Goal: Book appointment/travel/reservation

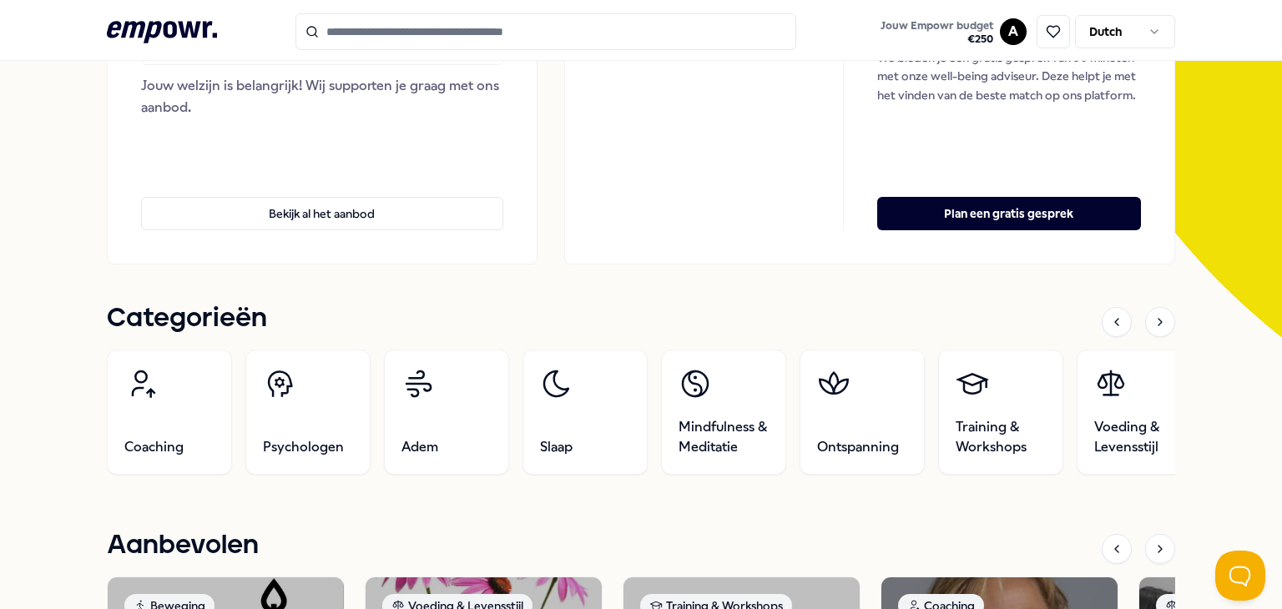
scroll to position [334, 0]
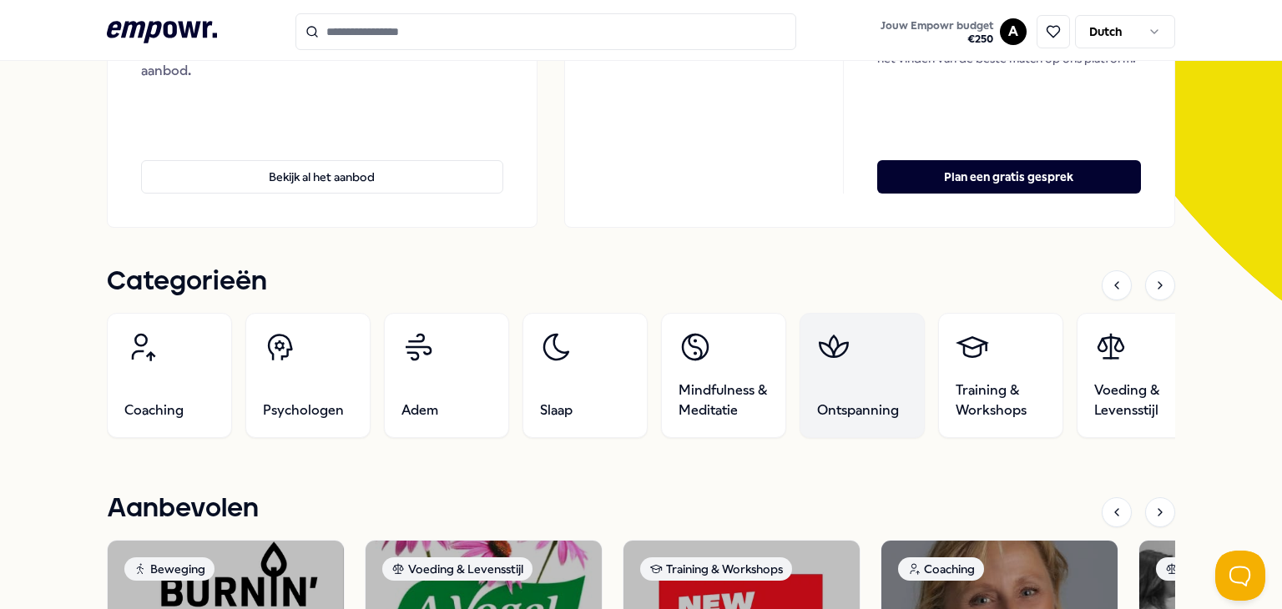
click at [853, 356] on link "Ontspanning" at bounding box center [862, 375] width 125 height 125
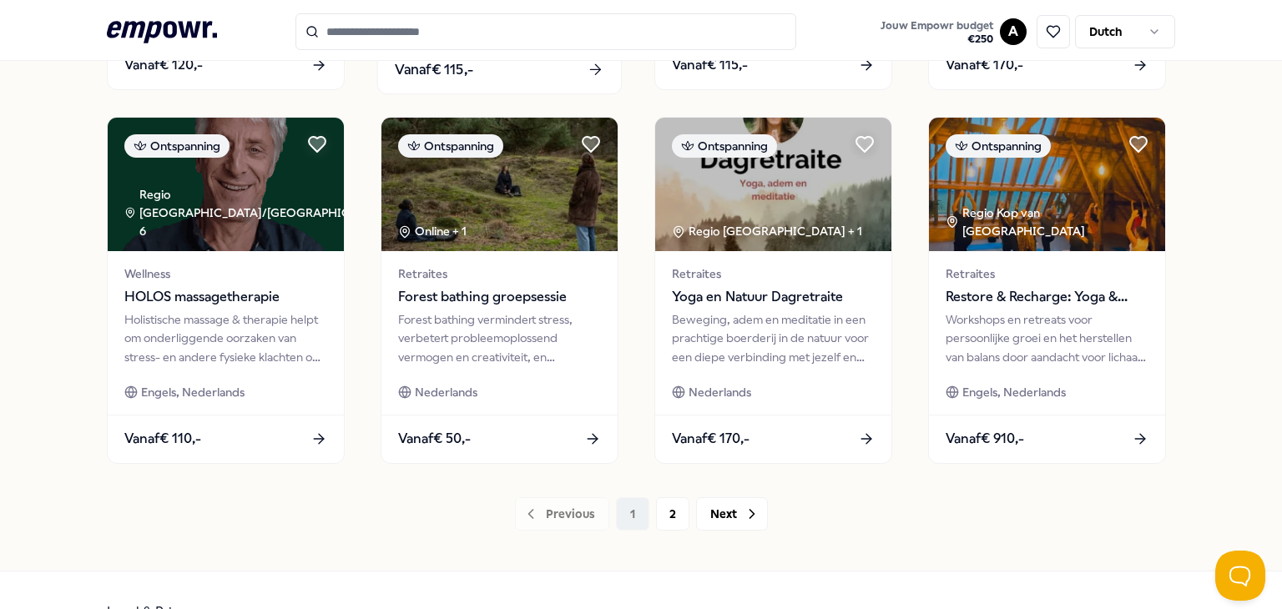
scroll to position [858, 0]
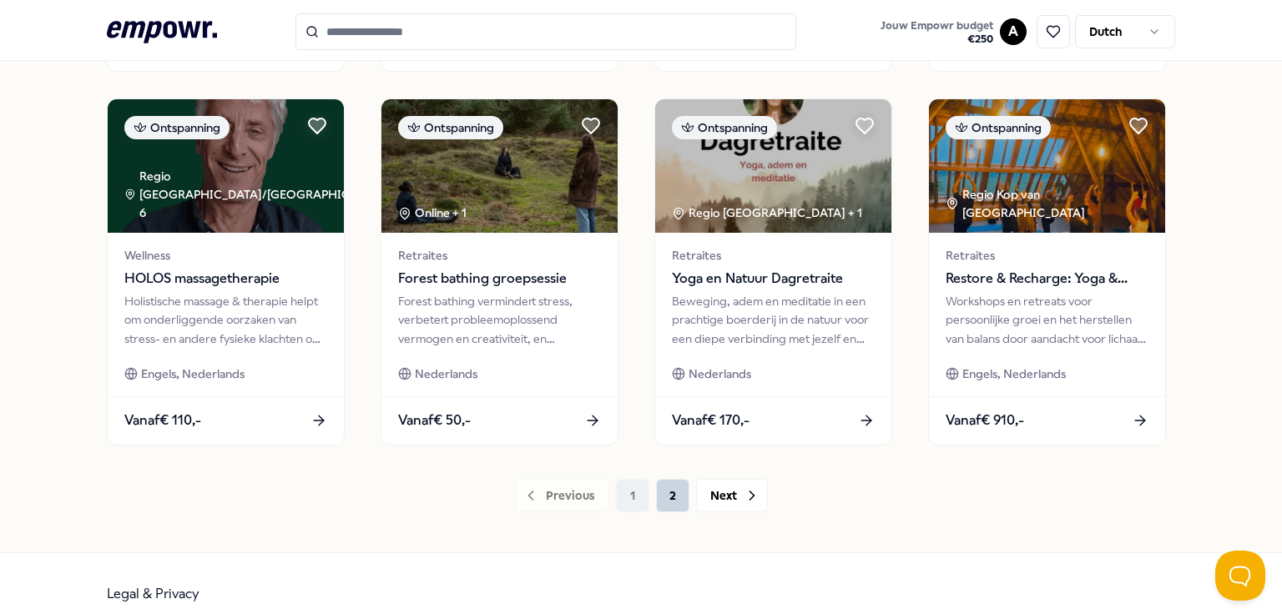
click at [656, 497] on button "2" at bounding box center [672, 495] width 33 height 33
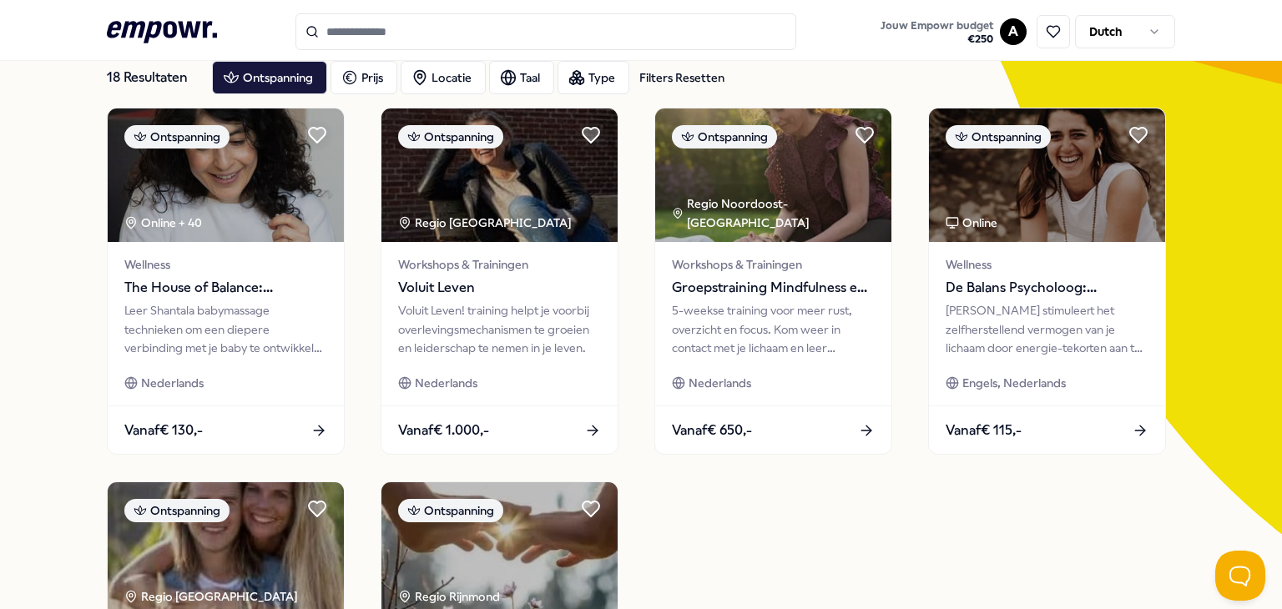
scroll to position [92, 0]
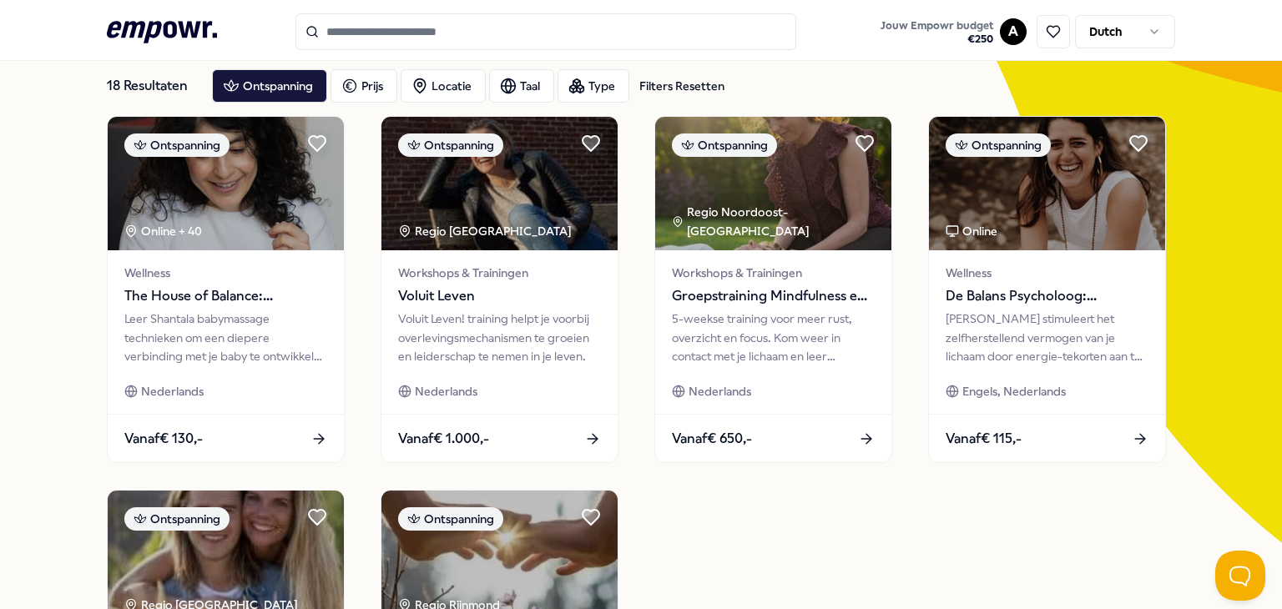
click at [159, 38] on icon ".empowr-logo_svg__cls-1{fill:#03032f}" at bounding box center [162, 32] width 110 height 31
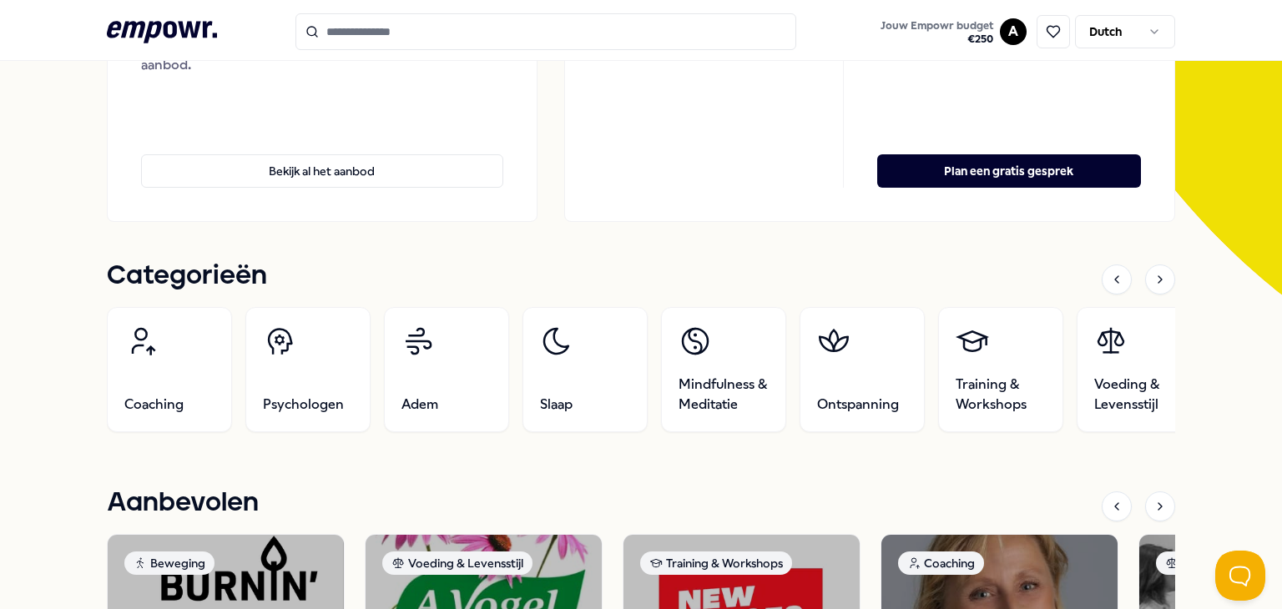
scroll to position [342, 0]
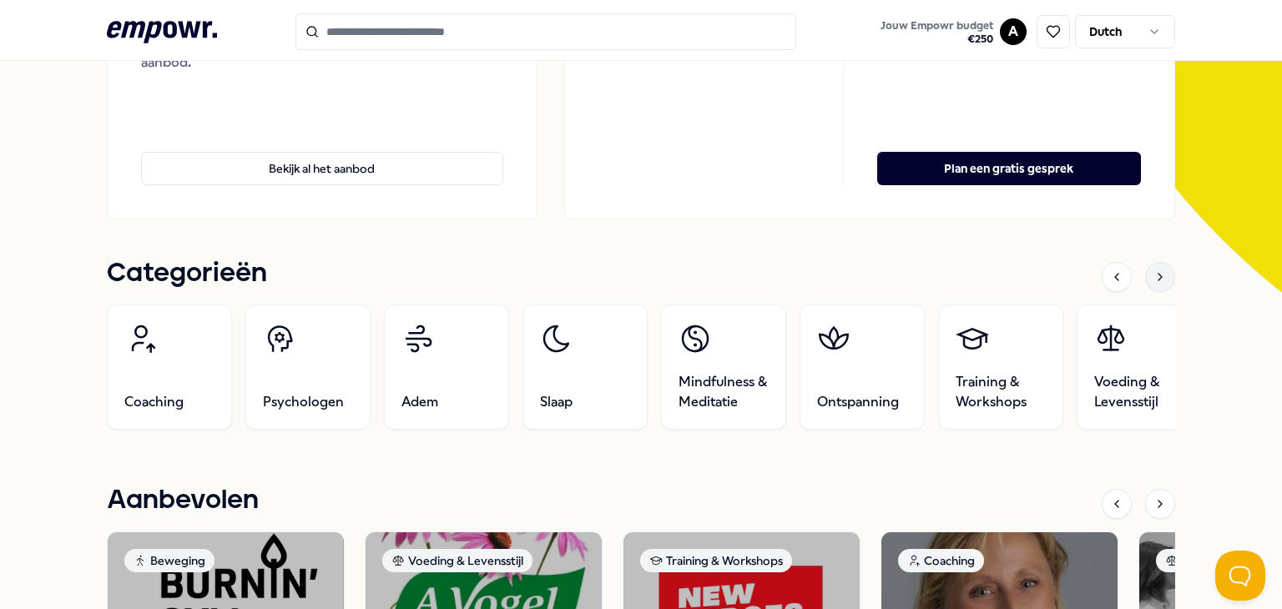
click at [1154, 277] on icon at bounding box center [1160, 276] width 13 height 13
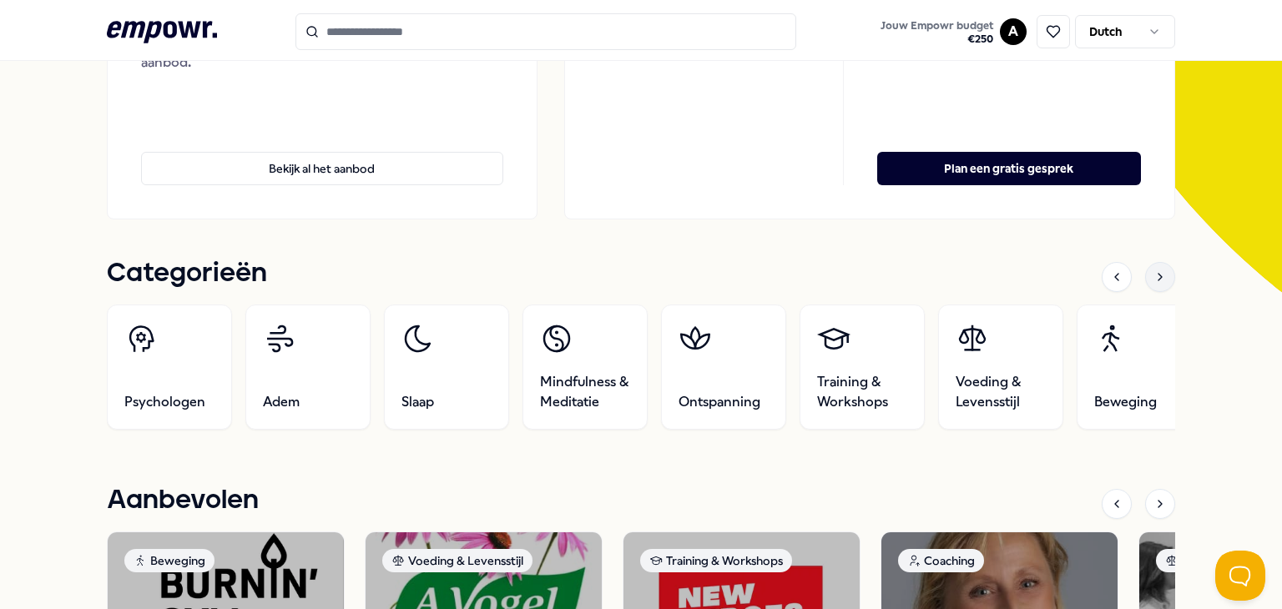
click at [1154, 277] on icon at bounding box center [1160, 276] width 13 height 13
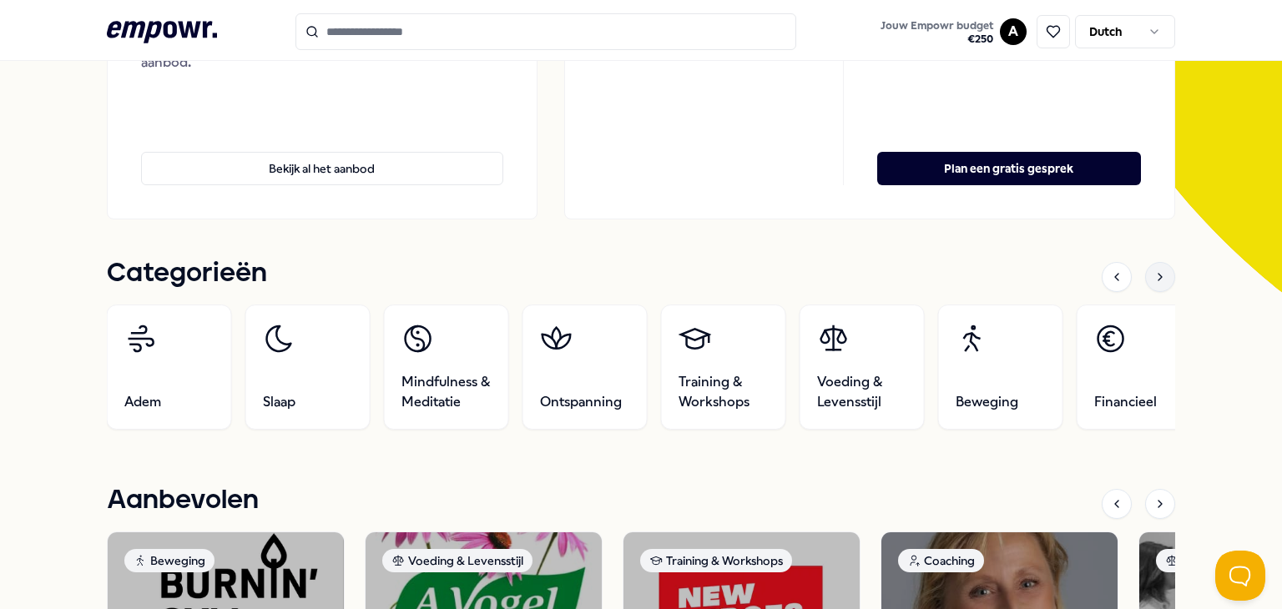
click at [1154, 277] on icon at bounding box center [1160, 276] width 13 height 13
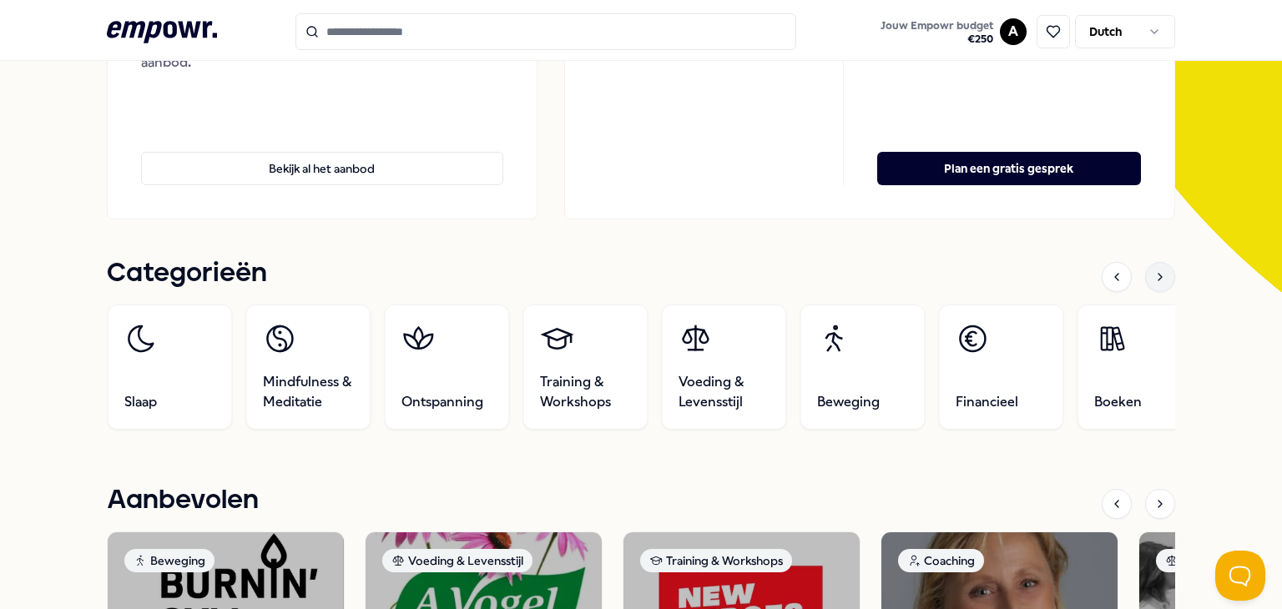
click at [1154, 277] on icon at bounding box center [1160, 276] width 13 height 13
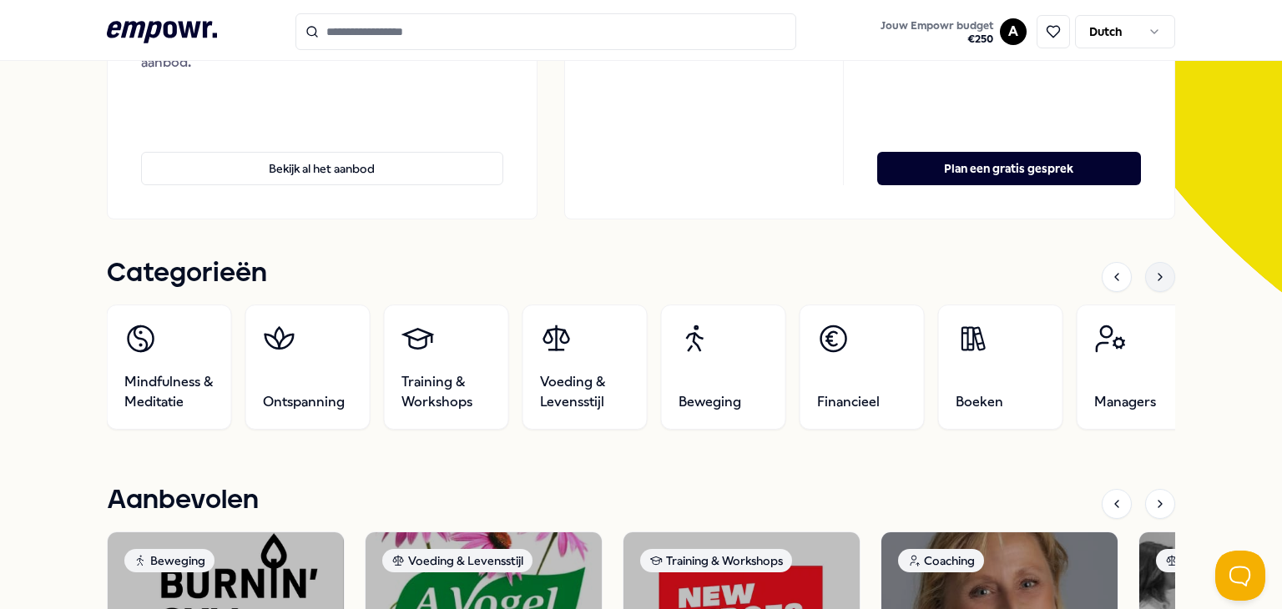
click at [1154, 277] on icon at bounding box center [1160, 276] width 13 height 13
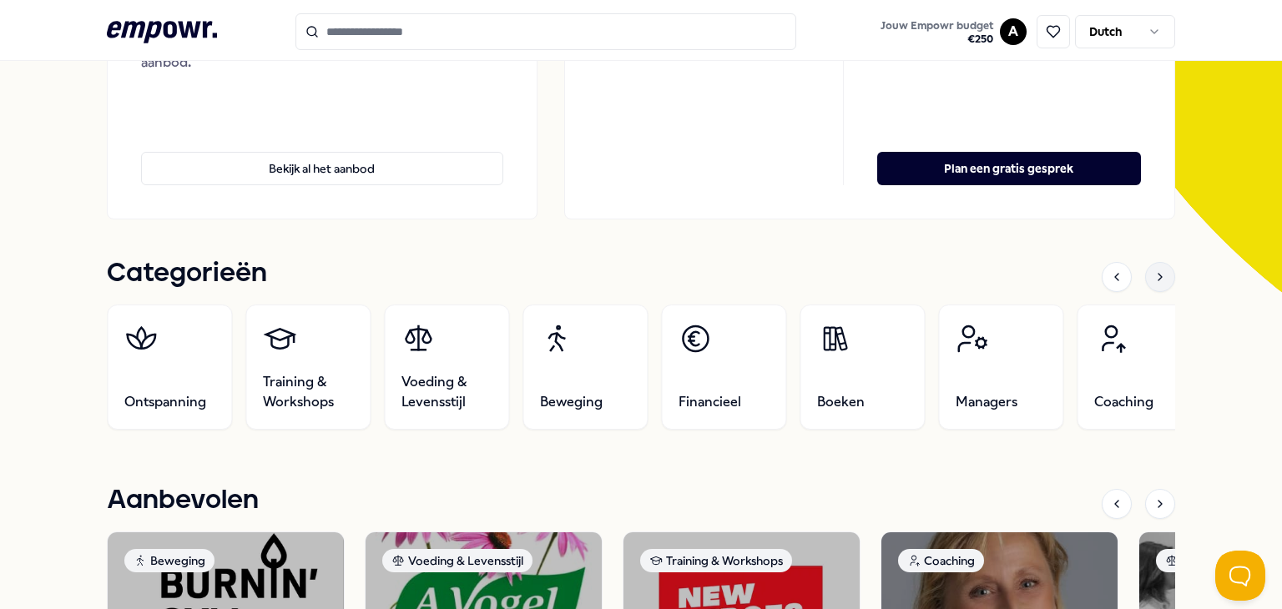
click at [1154, 277] on icon at bounding box center [1160, 276] width 13 height 13
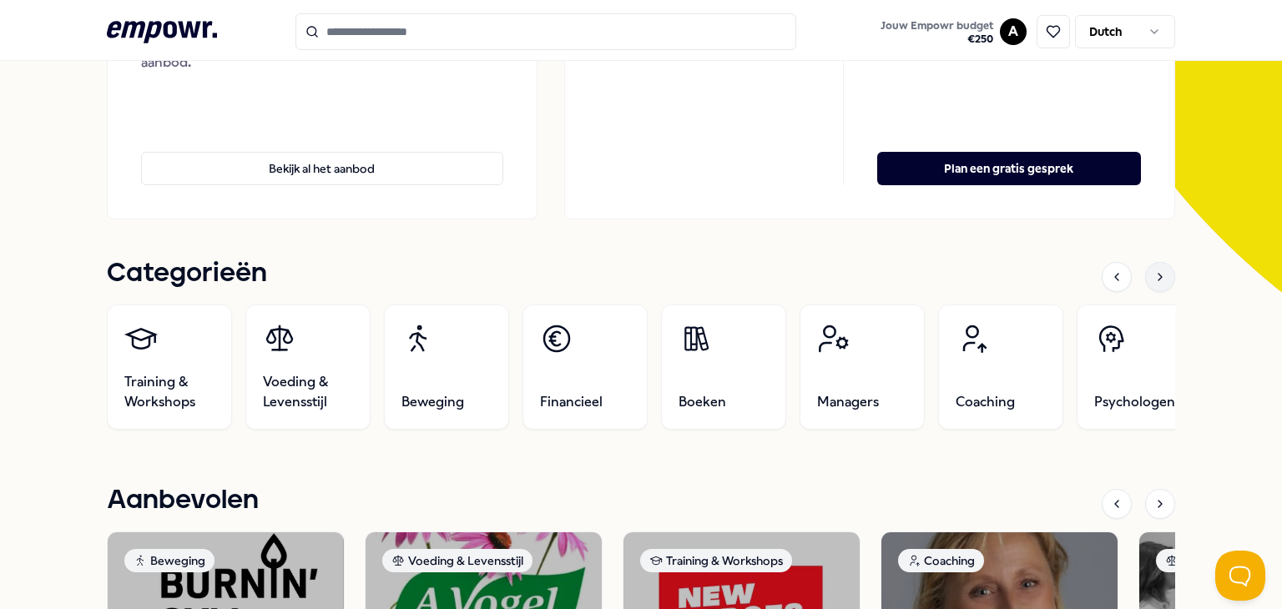
click at [1154, 277] on icon at bounding box center [1160, 276] width 13 height 13
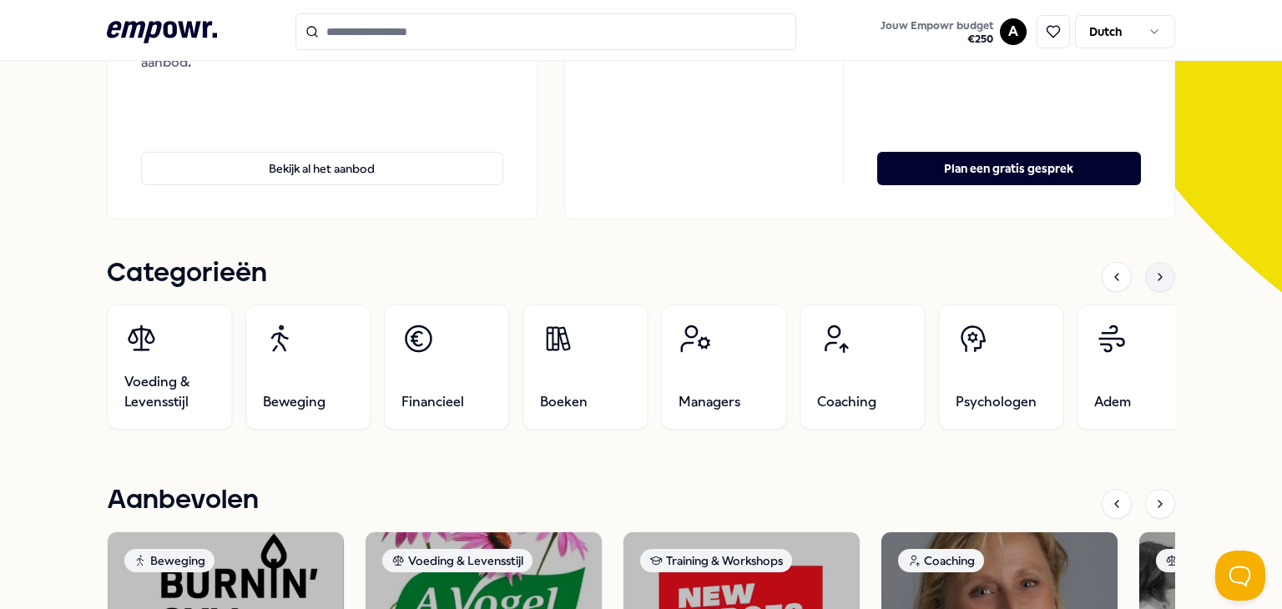
click at [1154, 277] on icon at bounding box center [1160, 276] width 13 height 13
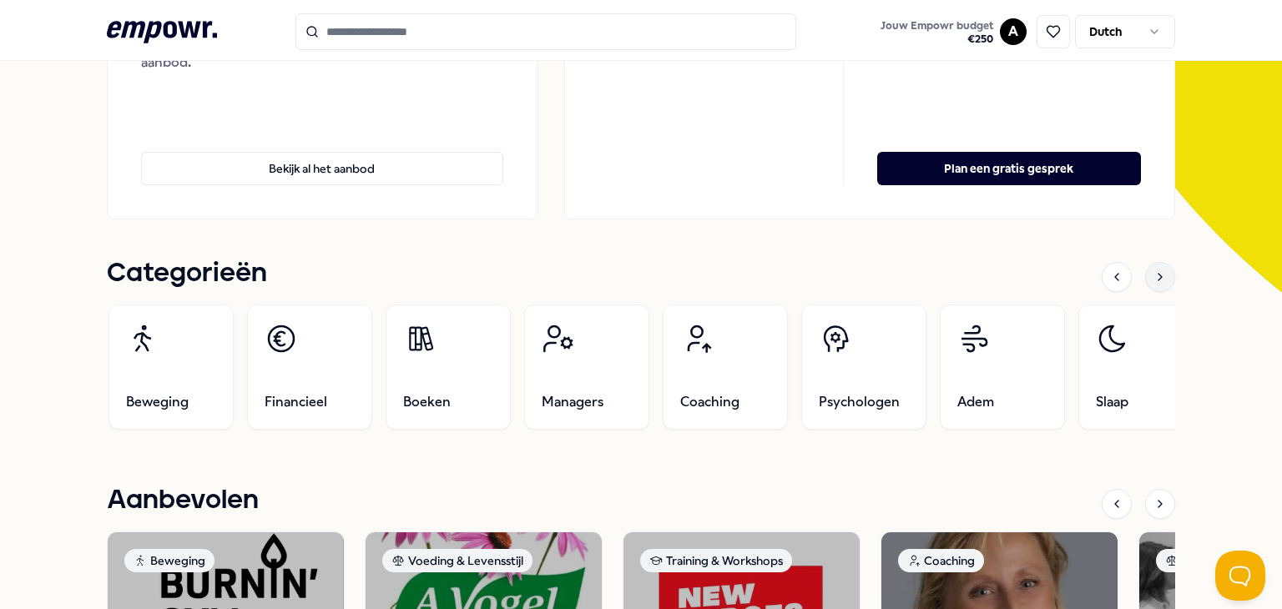
click at [1154, 277] on icon at bounding box center [1160, 276] width 13 height 13
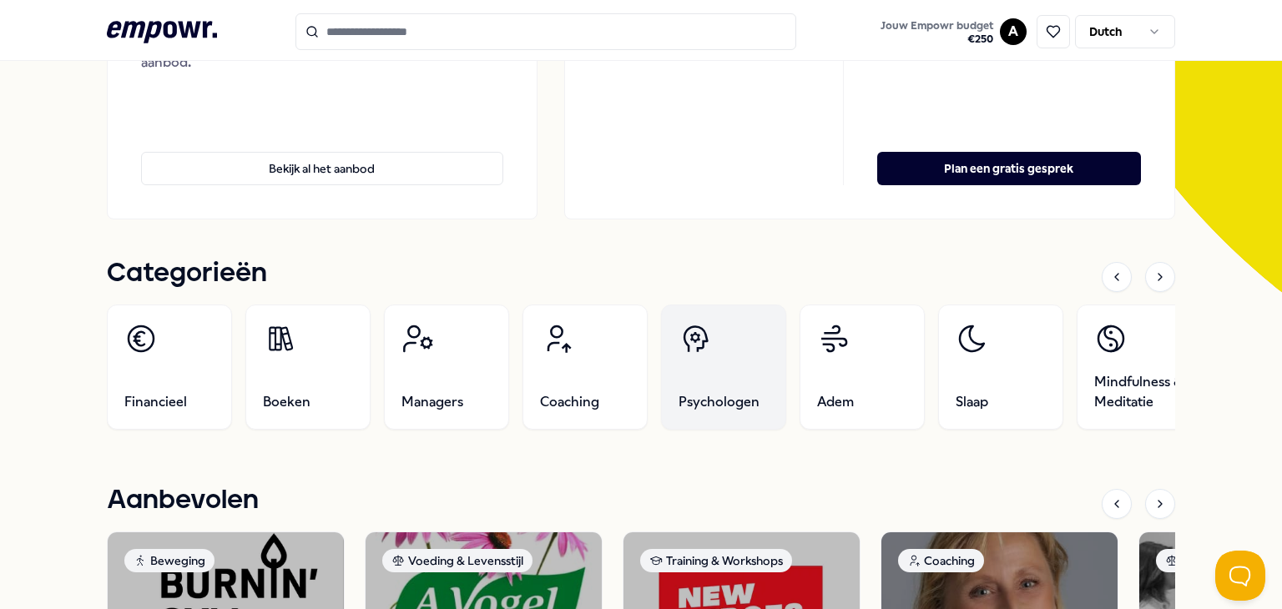
click at [747, 366] on link "Psychologen" at bounding box center [723, 367] width 125 height 125
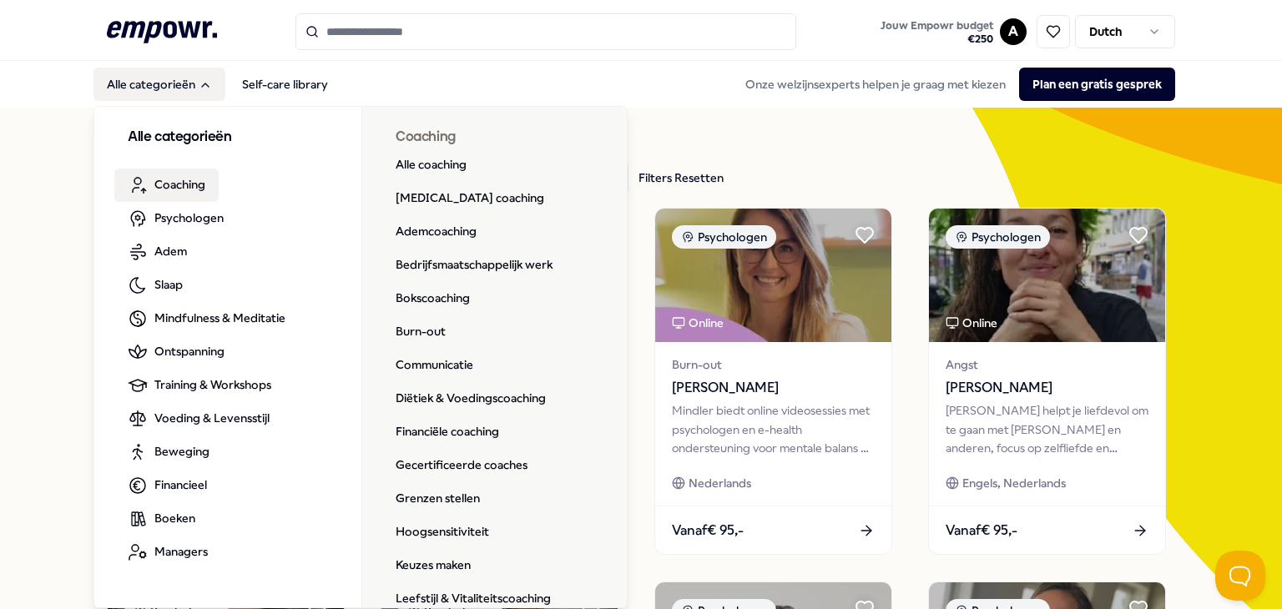
click at [163, 184] on span "Coaching" at bounding box center [179, 184] width 51 height 18
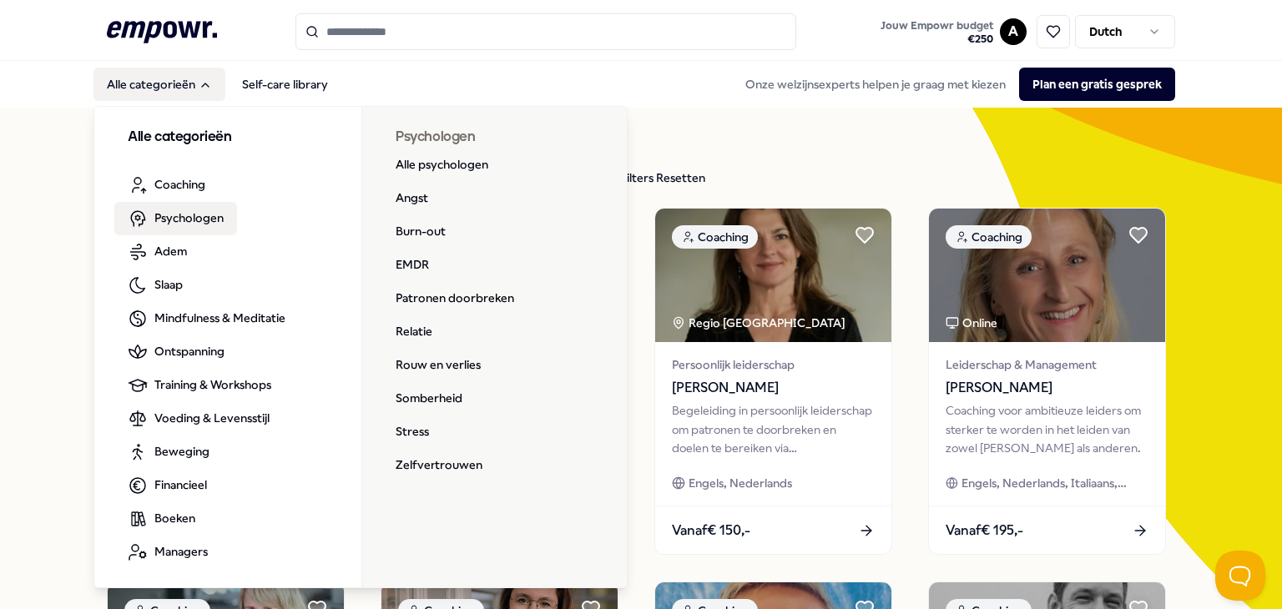
click at [159, 215] on span "Psychologen" at bounding box center [188, 218] width 69 height 18
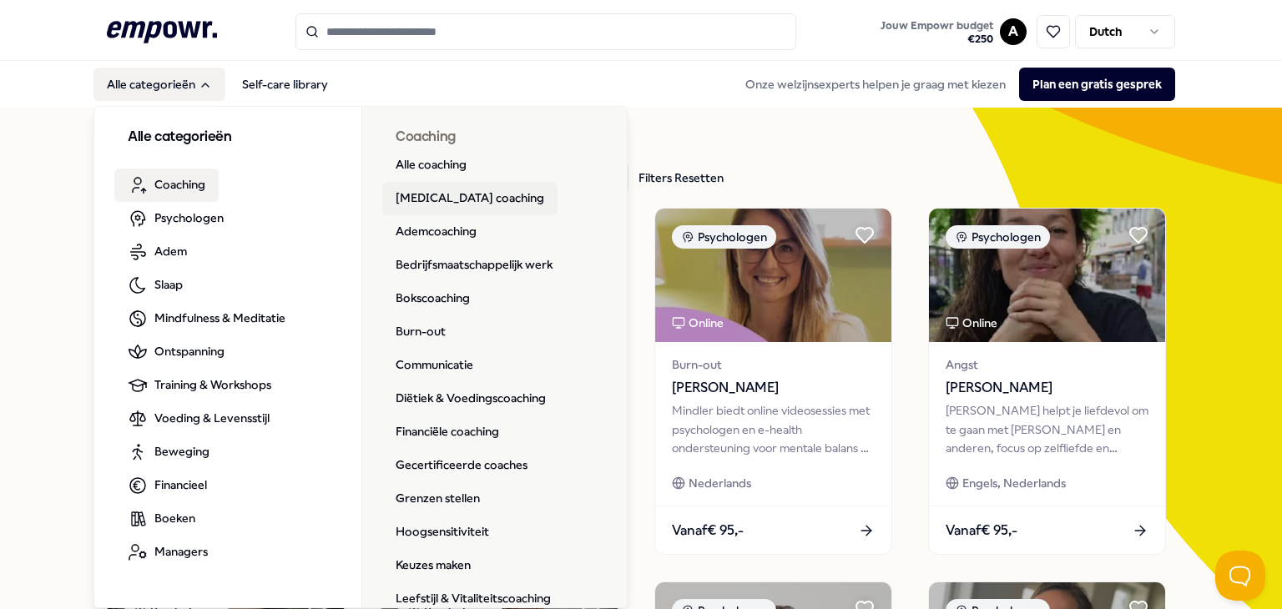
click at [417, 201] on link "[MEDICAL_DATA] coaching" at bounding box center [469, 198] width 175 height 33
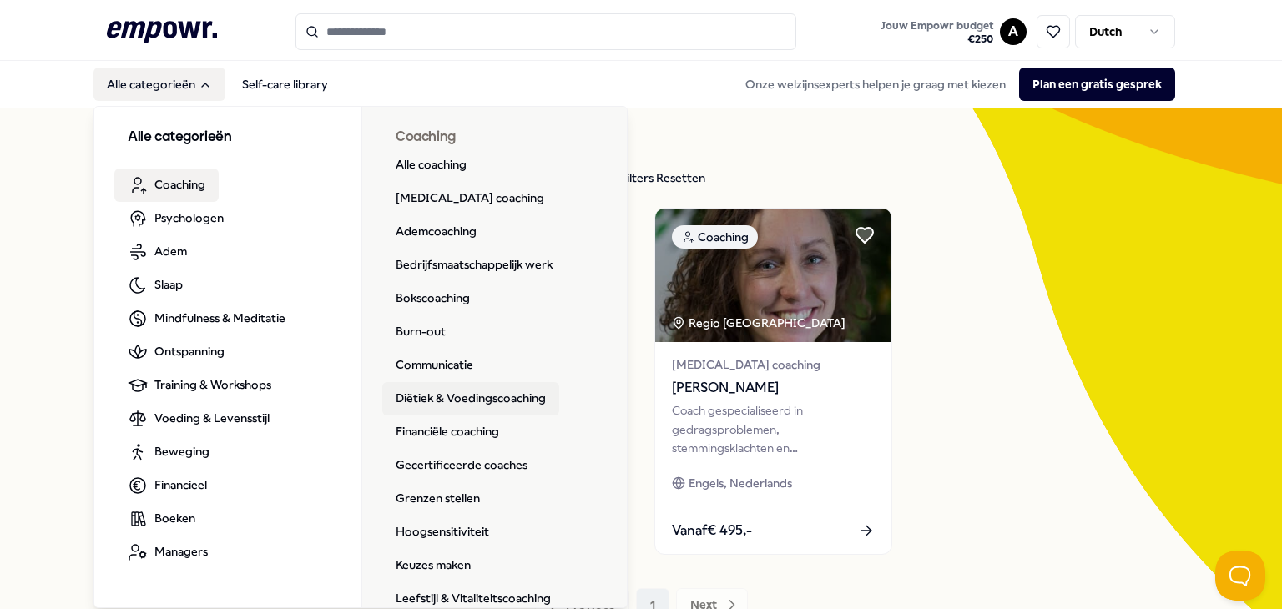
click at [462, 405] on link "Diëtiek & Voedingscoaching" at bounding box center [470, 398] width 177 height 33
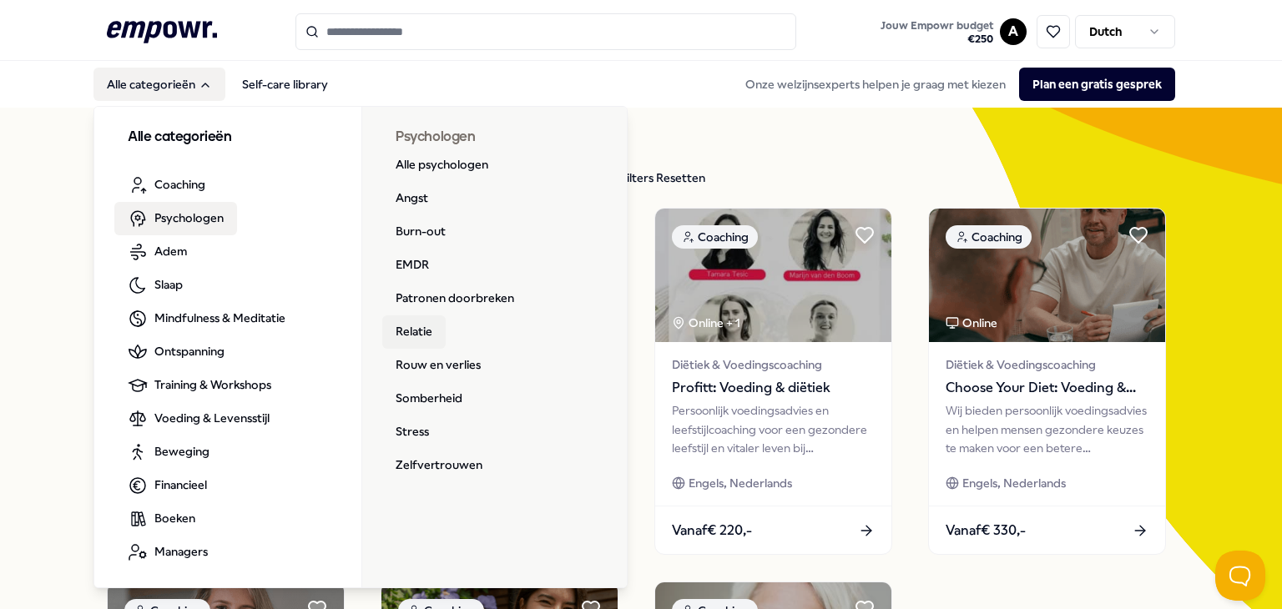
click at [399, 326] on link "Relatie" at bounding box center [413, 332] width 63 height 33
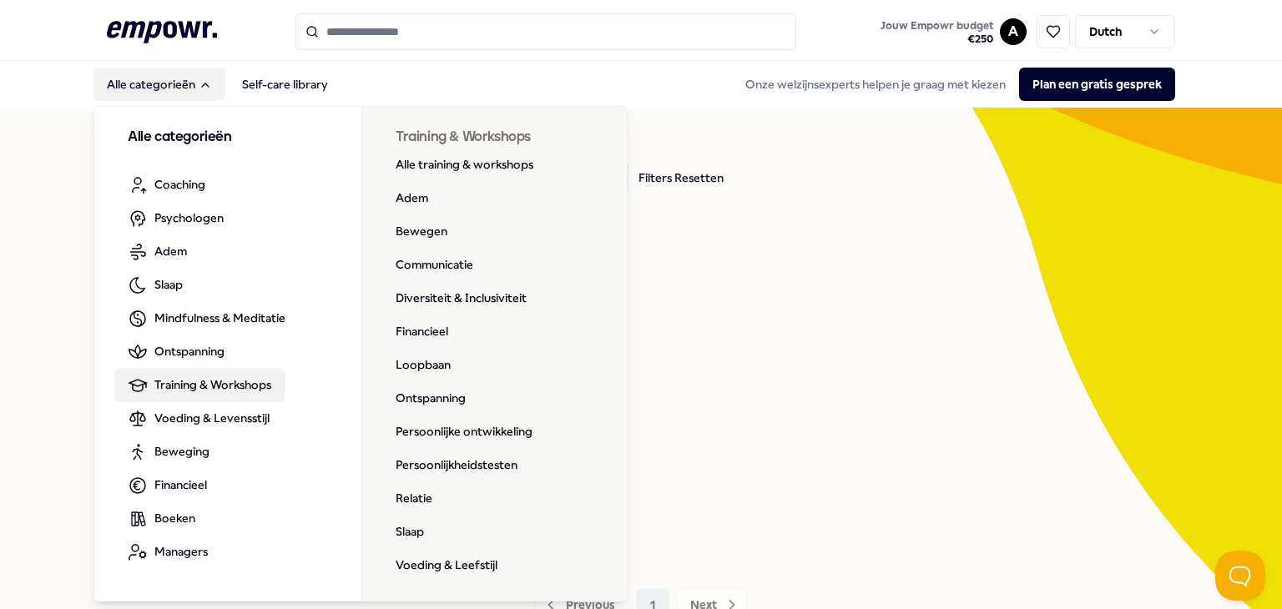
click at [174, 384] on span "Training & Workshops" at bounding box center [212, 385] width 117 height 18
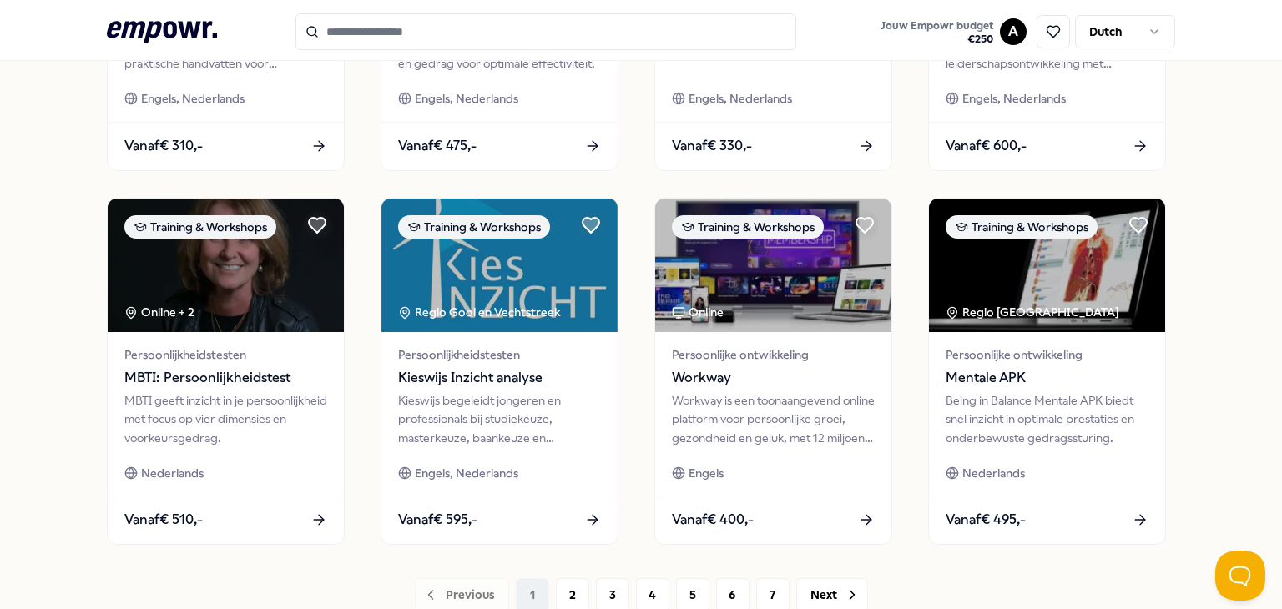
scroll to position [835, 0]
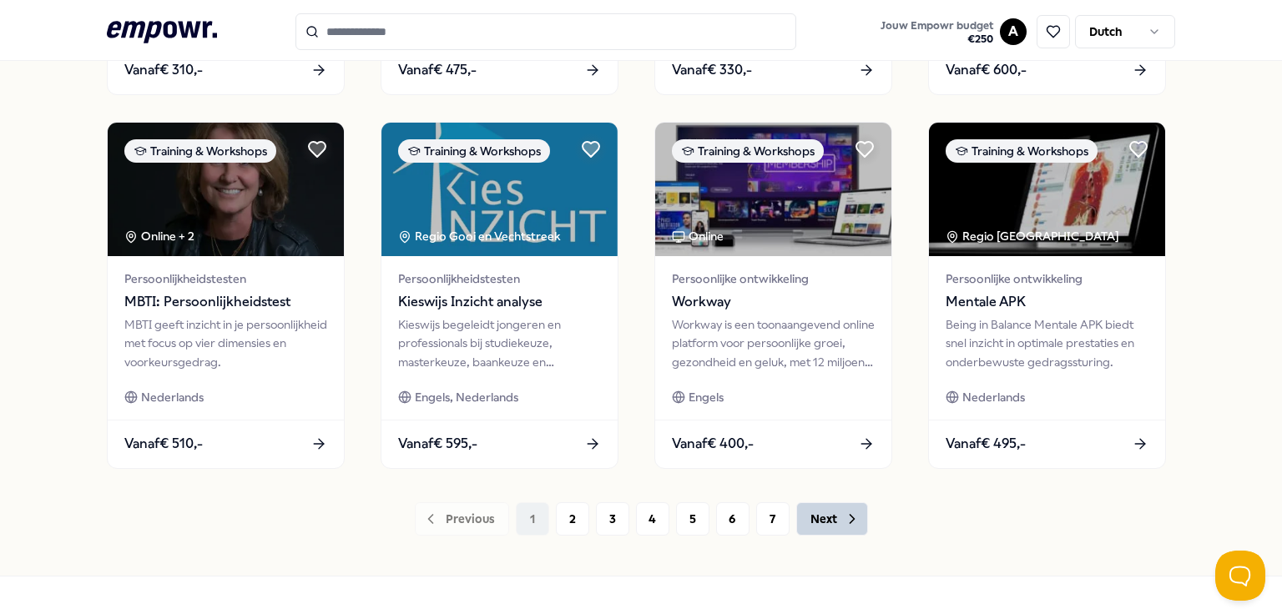
click at [826, 524] on button "Next" at bounding box center [832, 519] width 72 height 33
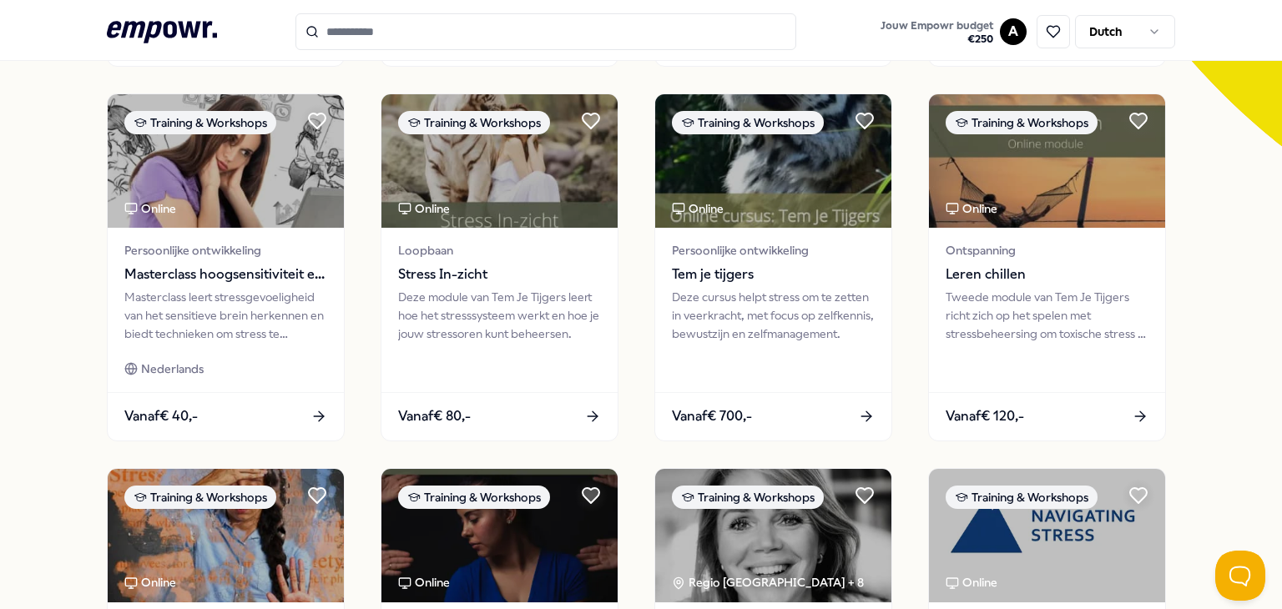
scroll to position [501, 0]
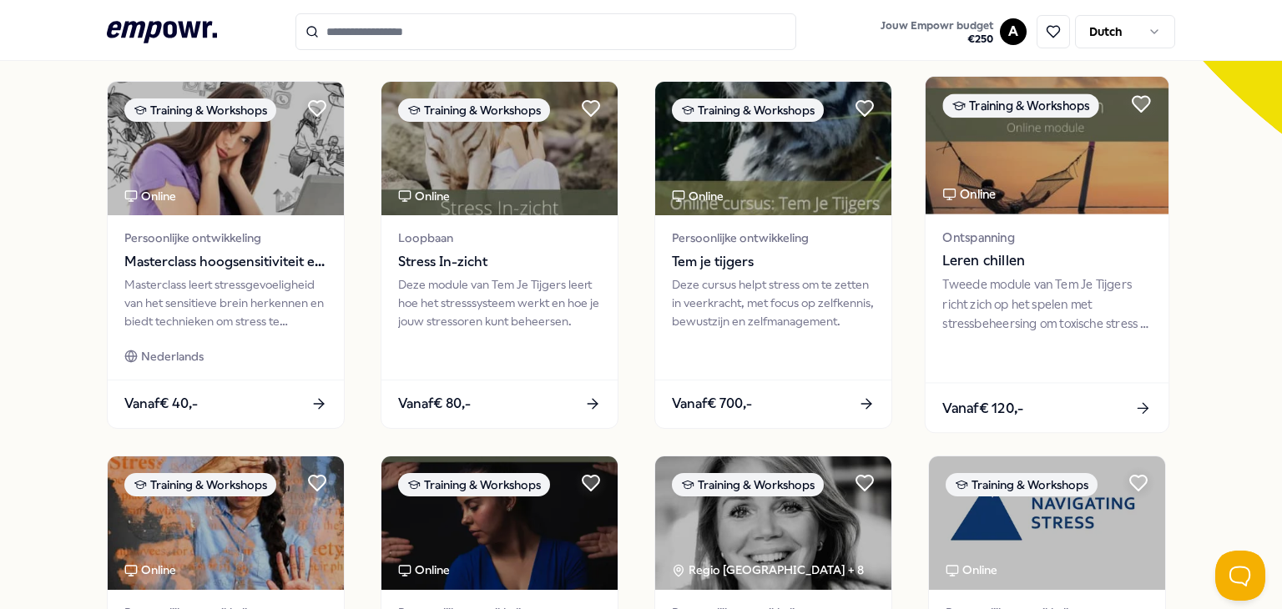
click at [1147, 407] on div "Vanaf € 120,-" at bounding box center [1047, 408] width 243 height 49
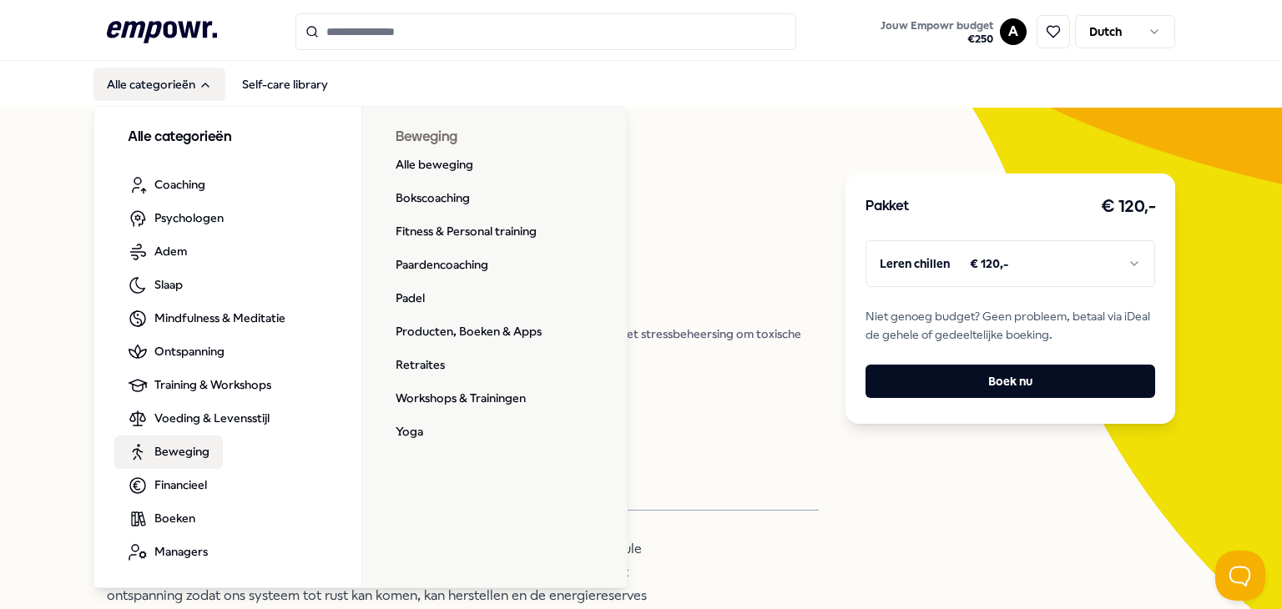
click at [160, 448] on span "Beweging" at bounding box center [181, 451] width 55 height 18
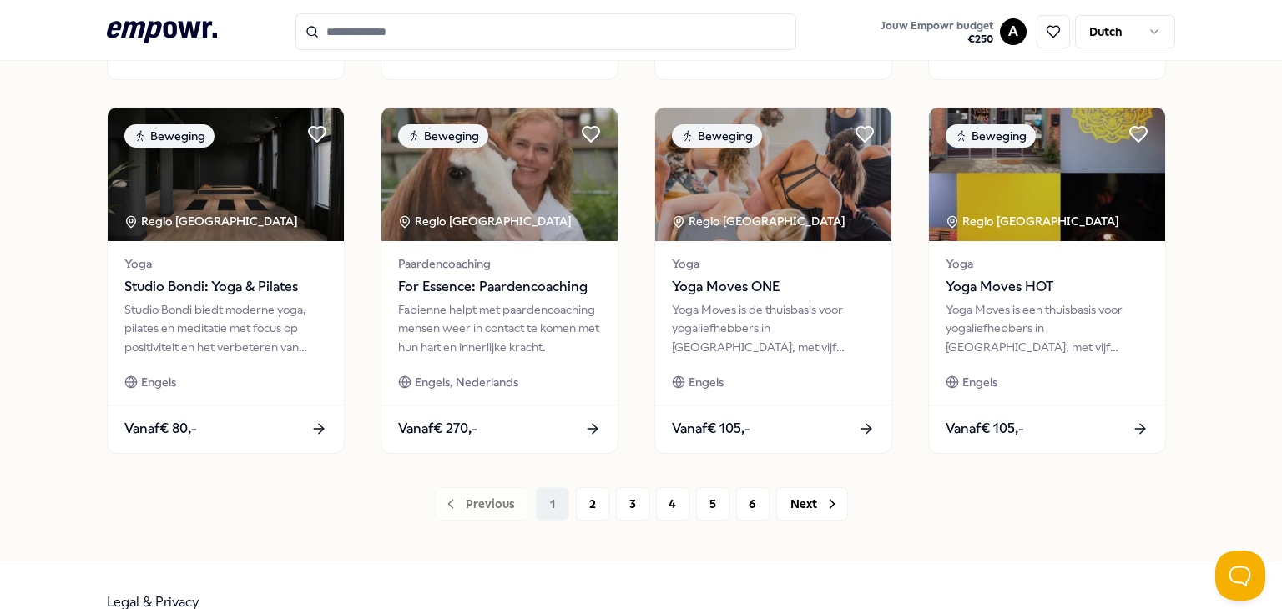
scroll to position [883, 0]
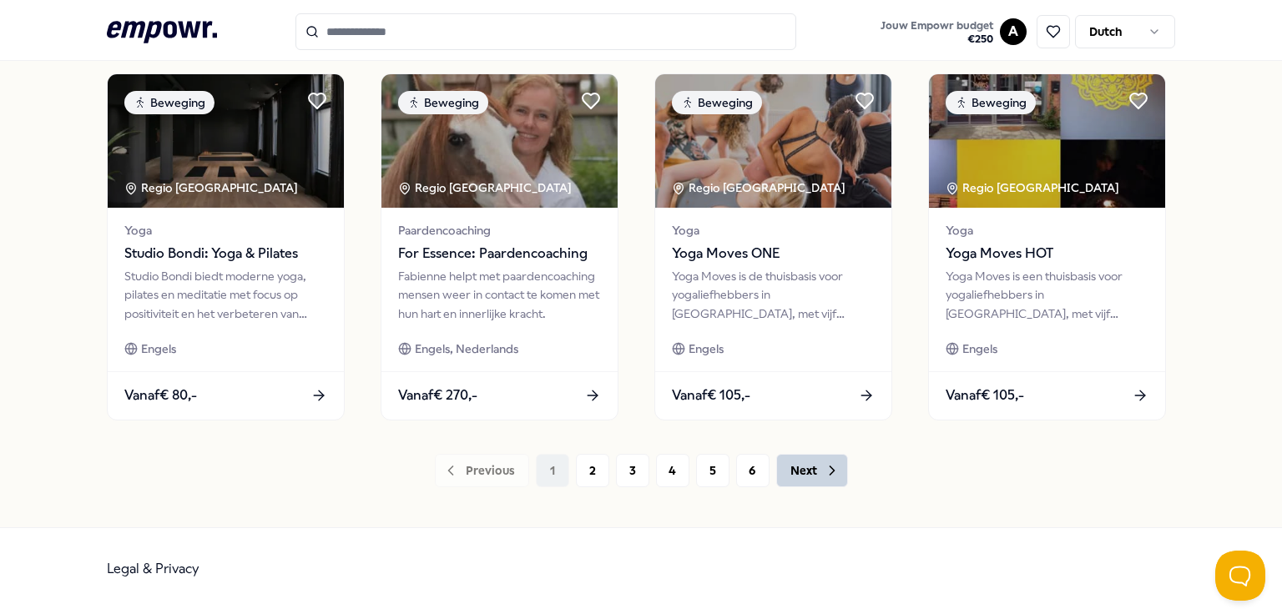
click at [810, 473] on button "Next" at bounding box center [812, 470] width 72 height 33
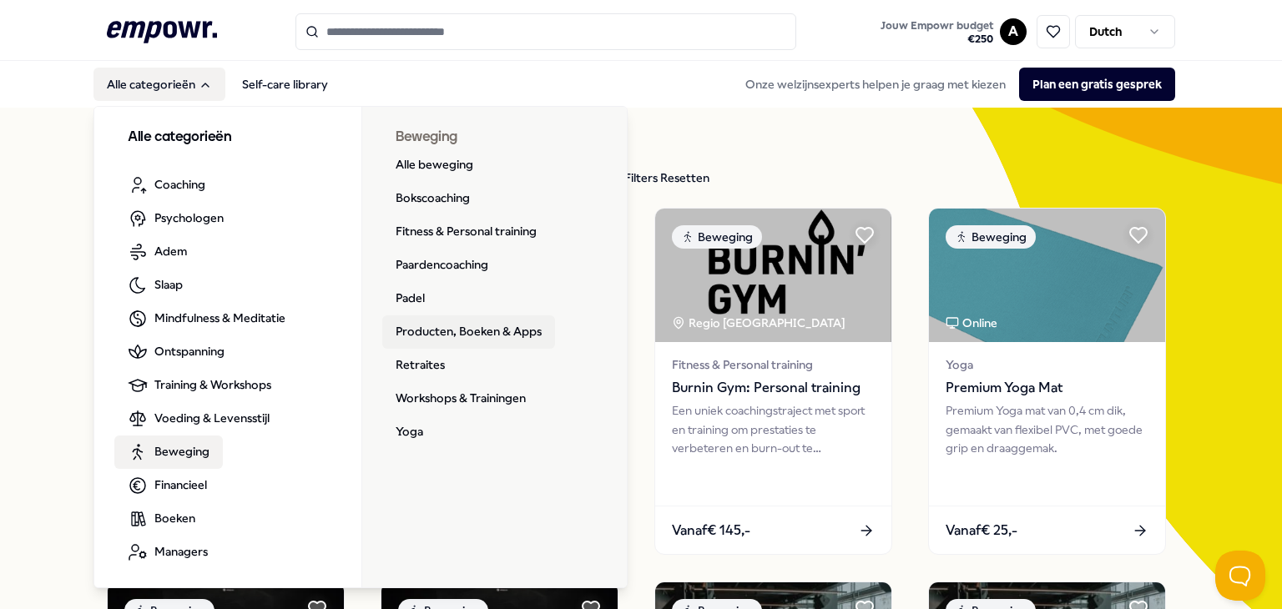
click at [405, 331] on link "Producten, Boeken & Apps" at bounding box center [468, 332] width 173 height 33
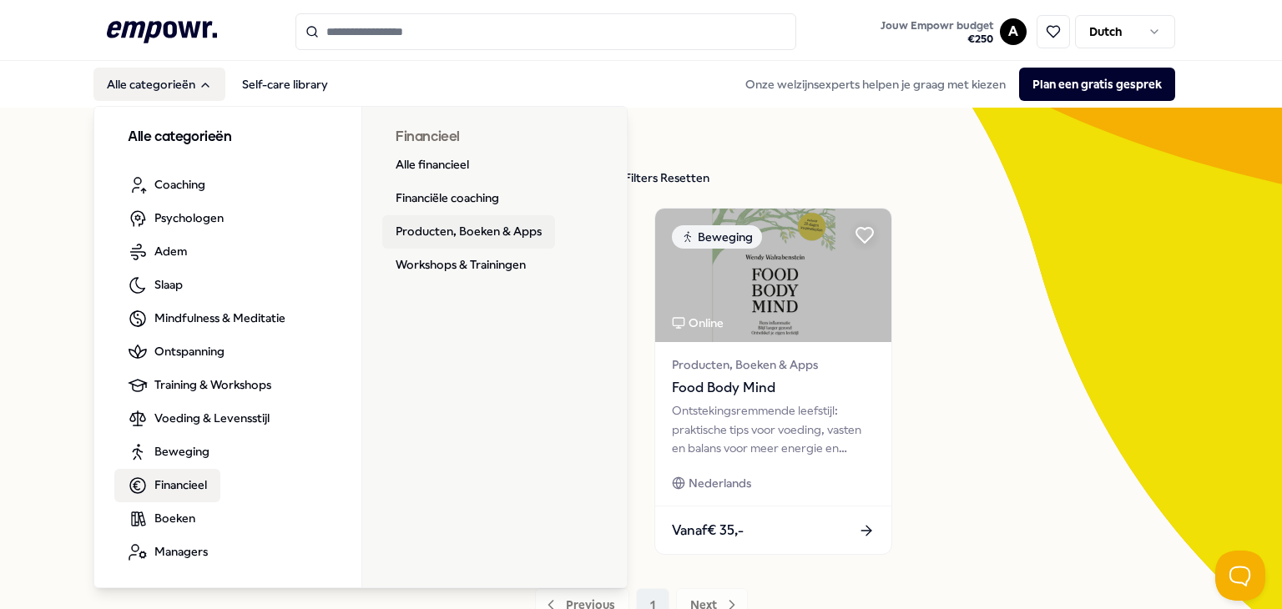
click at [452, 238] on link "Producten, Boeken & Apps" at bounding box center [468, 231] width 173 height 33
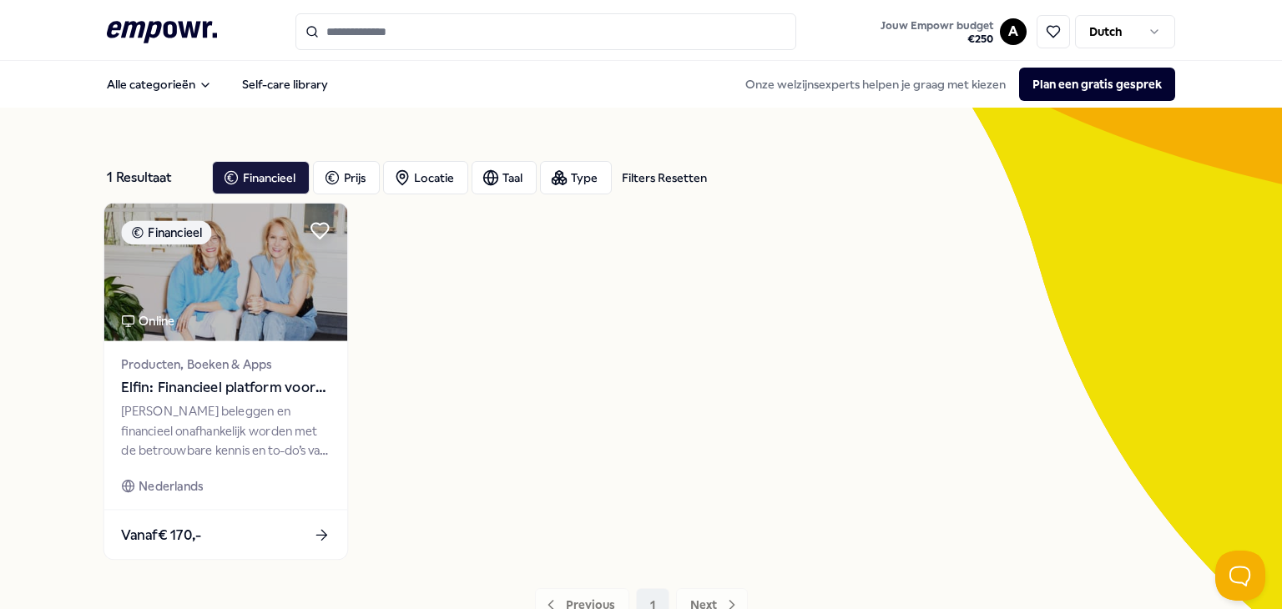
click at [137, 378] on span "Elfin: Financieel platform voor vrouwen" at bounding box center [225, 388] width 209 height 22
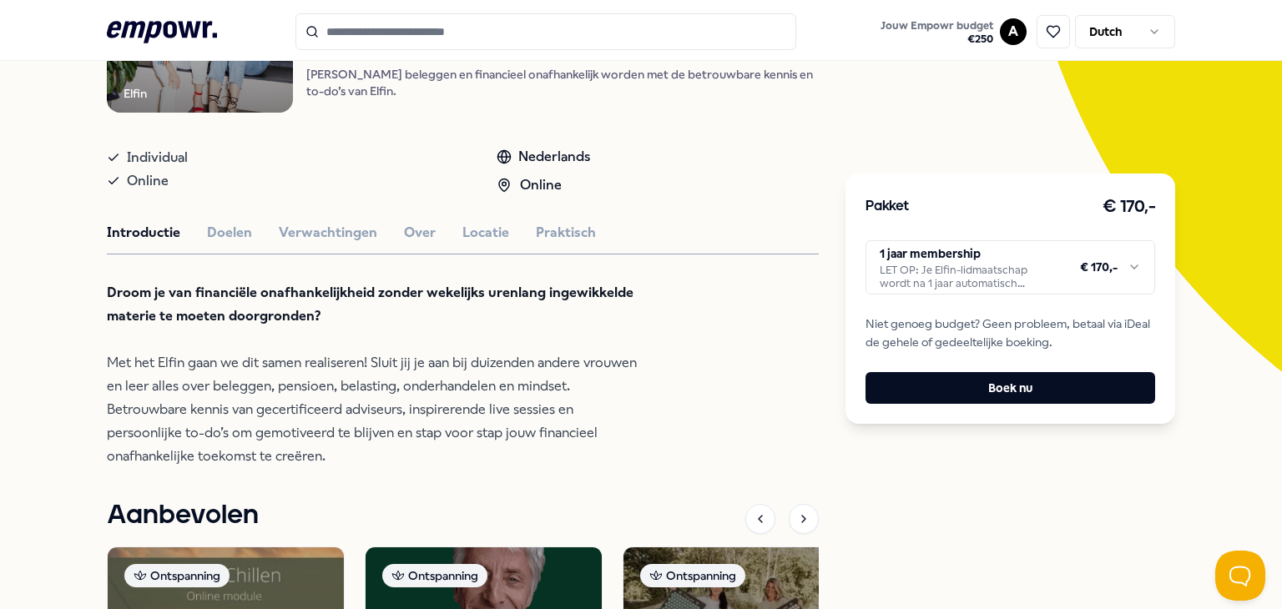
scroll to position [250, 0]
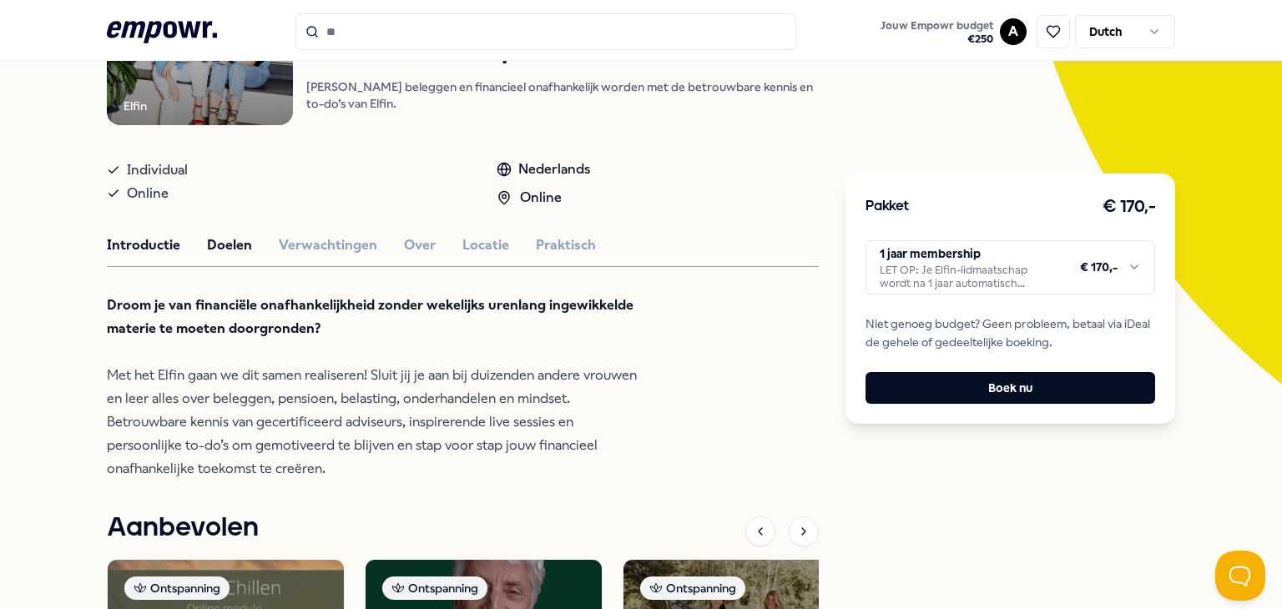
click at [224, 256] on button "Doelen" at bounding box center [229, 246] width 45 height 22
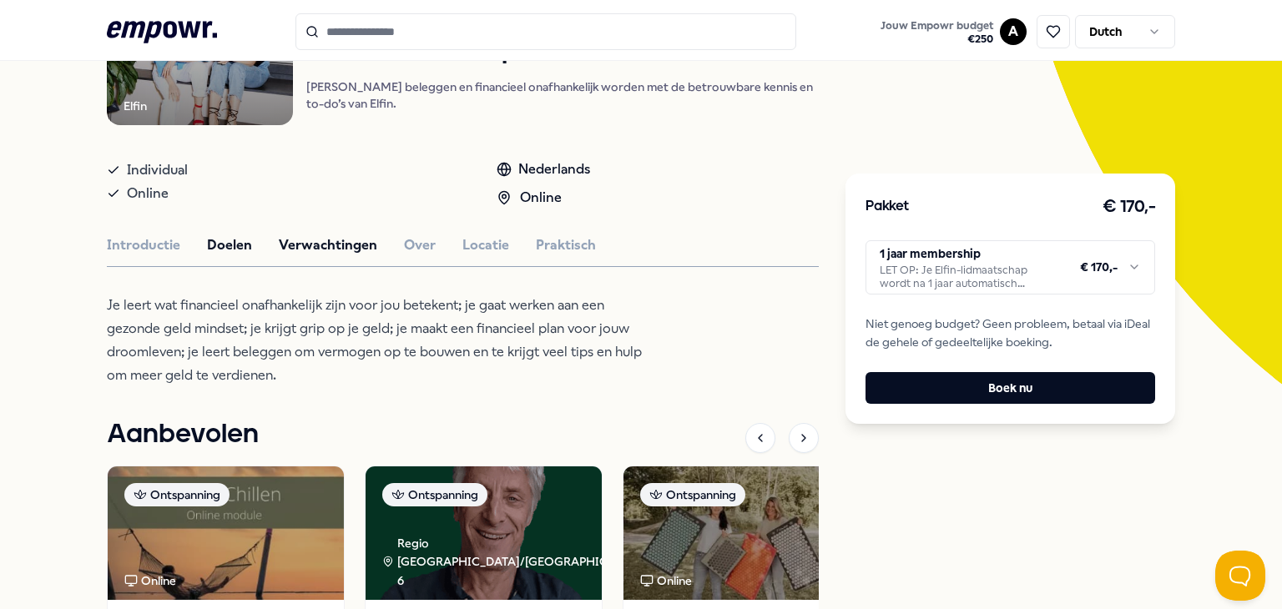
click at [285, 256] on button "Verwachtingen" at bounding box center [328, 246] width 99 height 22
click at [413, 256] on button "Over" at bounding box center [420, 246] width 32 height 22
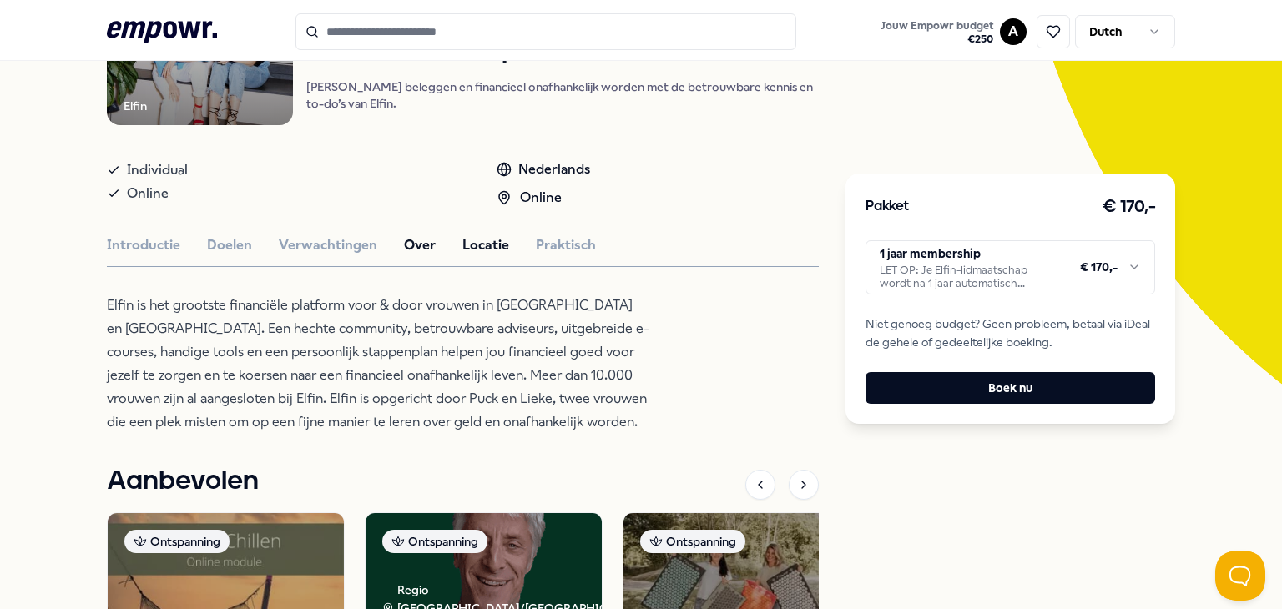
click at [462, 256] on button "Locatie" at bounding box center [485, 246] width 47 height 22
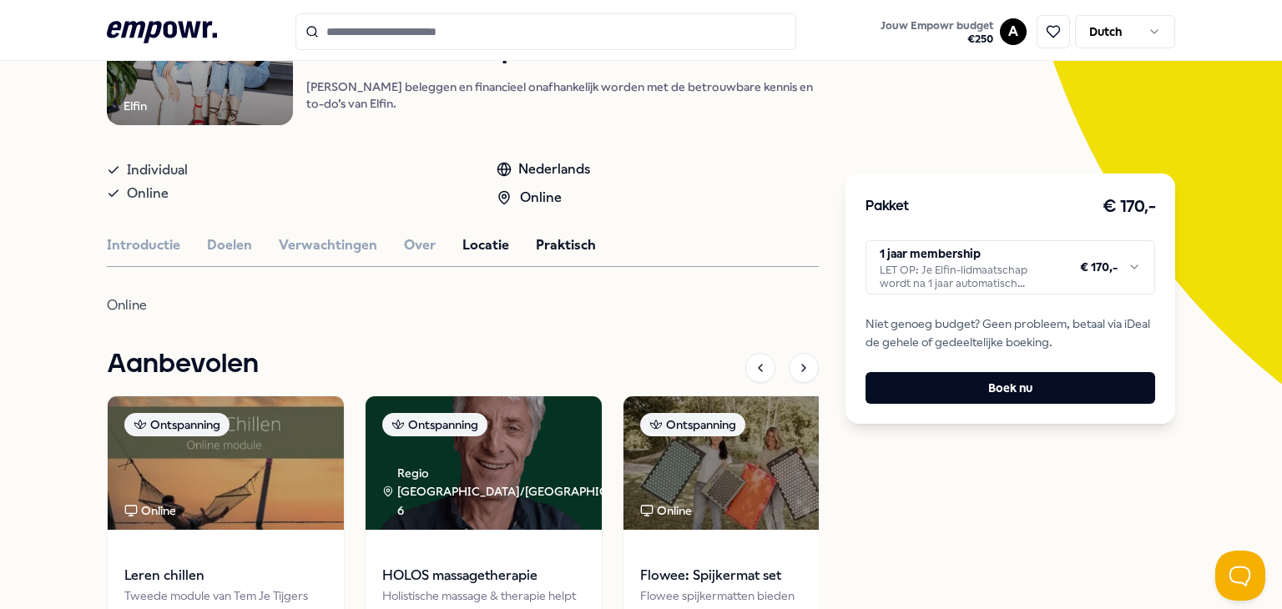
click at [538, 256] on button "Praktisch" at bounding box center [566, 246] width 60 height 22
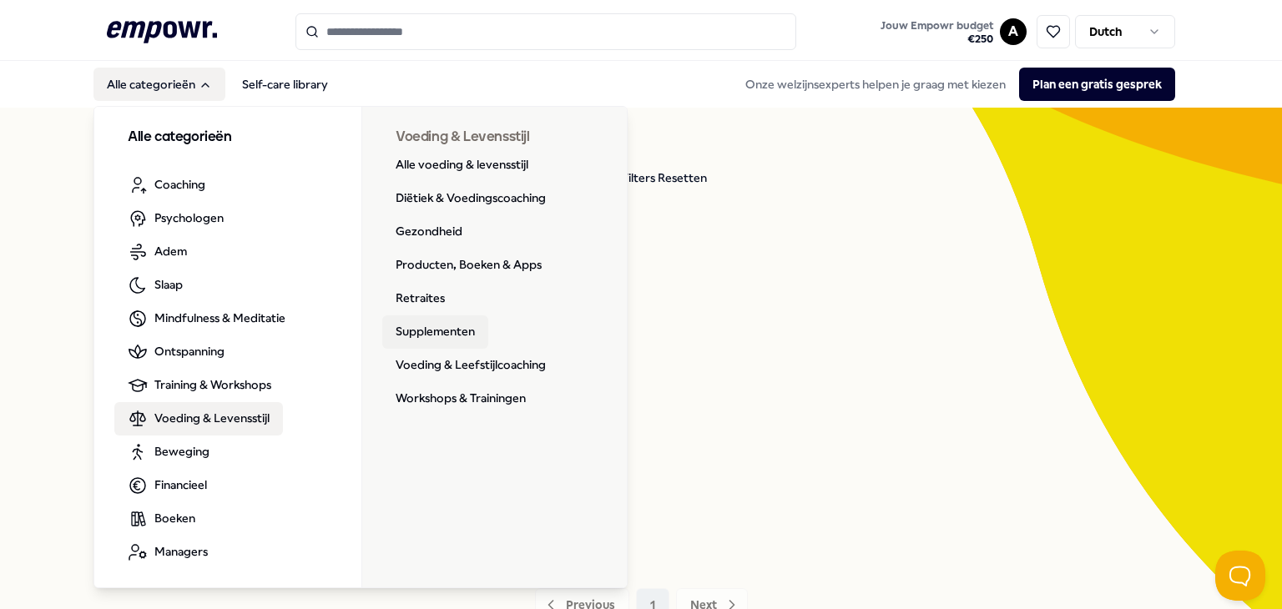
click at [434, 330] on link "Supplementen" at bounding box center [435, 332] width 106 height 33
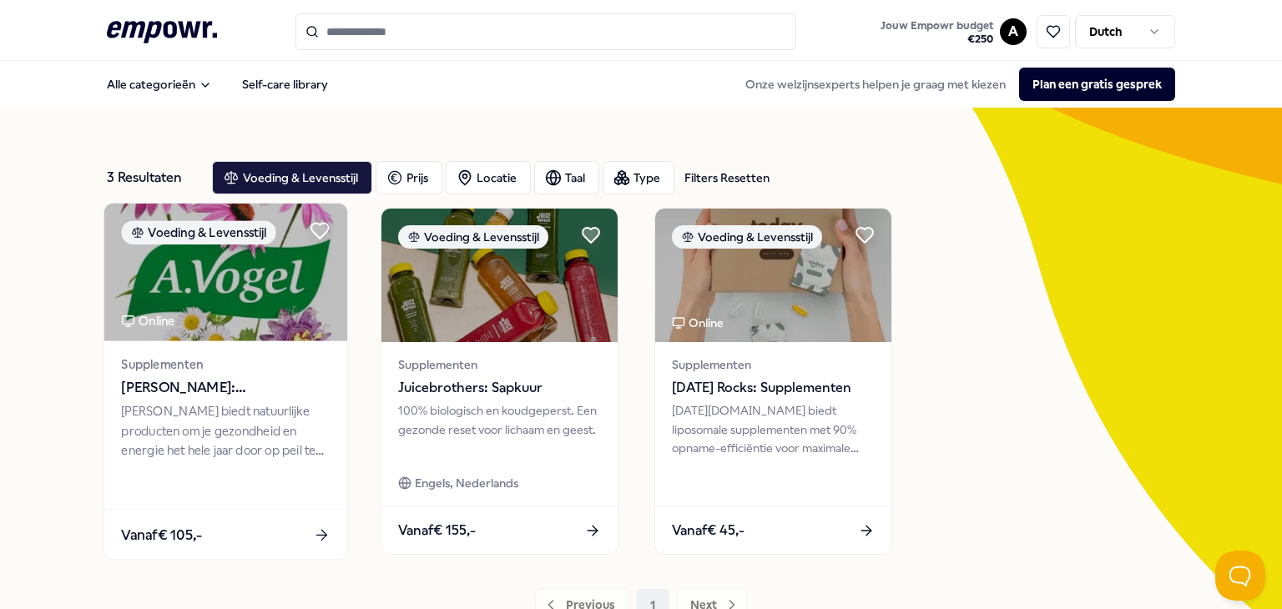
click at [190, 384] on span "[PERSON_NAME]: Supplementen" at bounding box center [225, 388] width 209 height 22
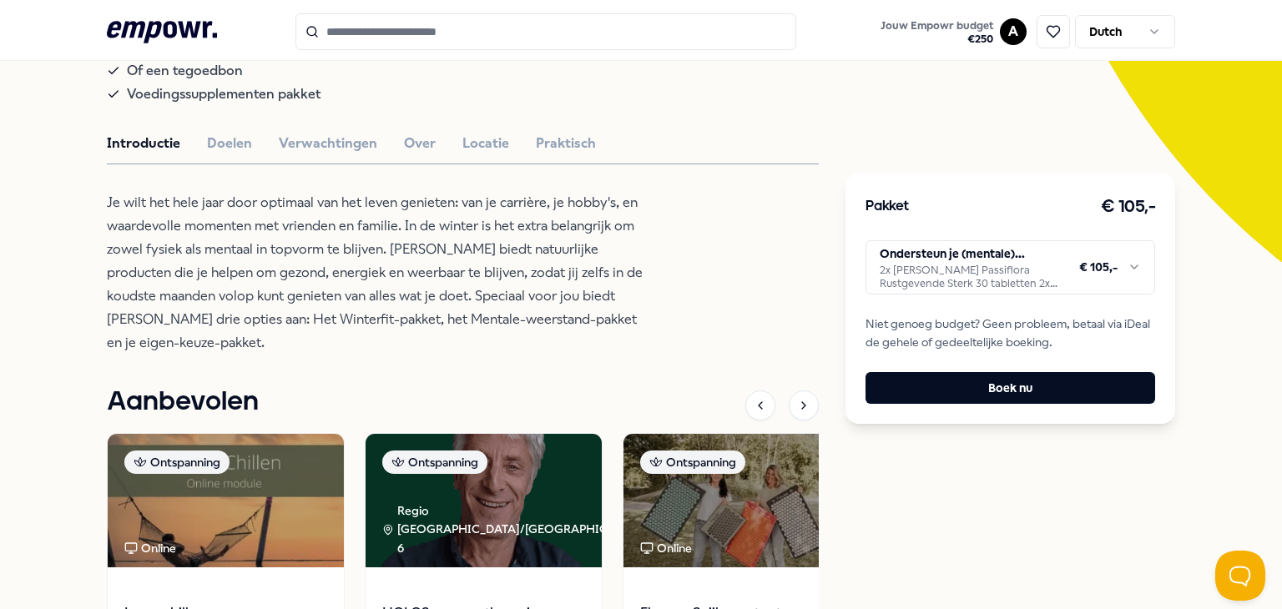
scroll to position [417, 0]
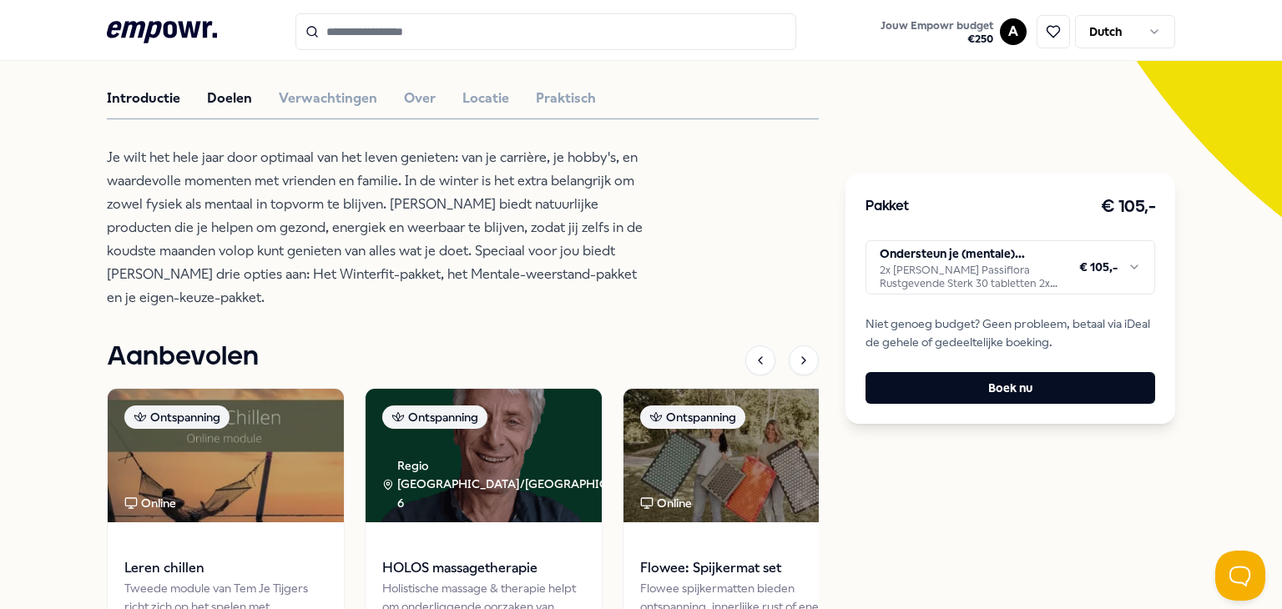
click at [225, 108] on button "Doelen" at bounding box center [229, 99] width 45 height 22
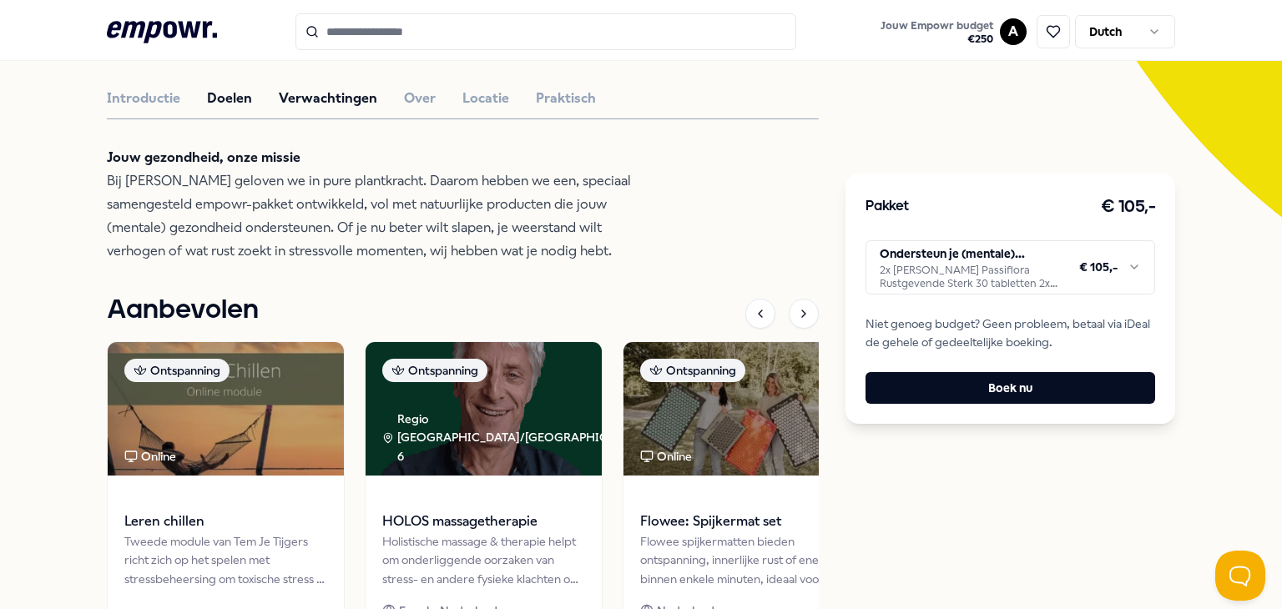
click at [356, 109] on button "Verwachtingen" at bounding box center [328, 99] width 99 height 22
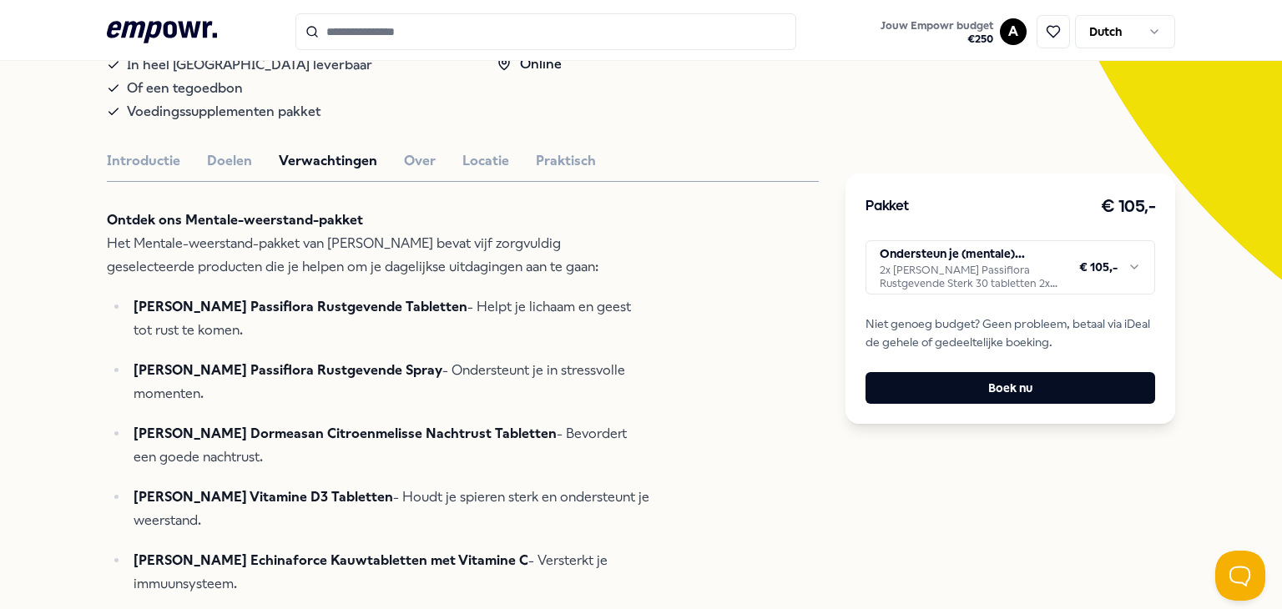
scroll to position [334, 0]
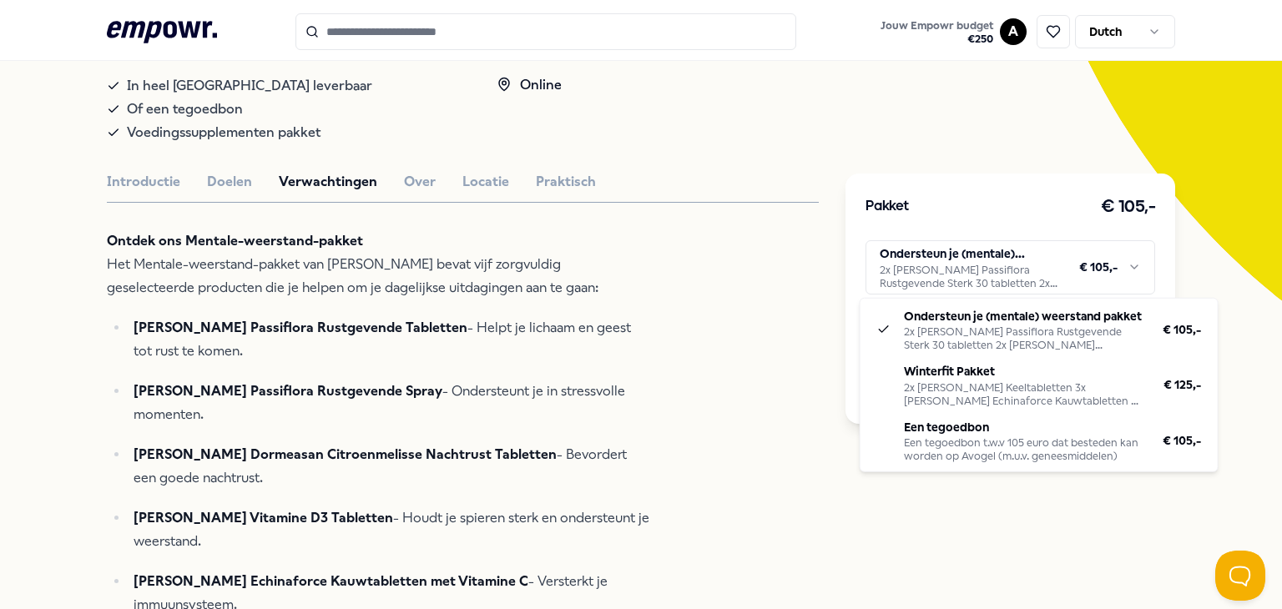
click at [982, 274] on html ".empowr-logo_svg__cls-1{fill:#03032f} Jouw Empowr budget € 250 A Dutch Alle cat…" at bounding box center [641, 304] width 1282 height 609
click at [409, 243] on html ".empowr-logo_svg__cls-1{fill:#03032f} Jouw Empowr budget € 250 A Dutch Alle cat…" at bounding box center [641, 304] width 1282 height 609
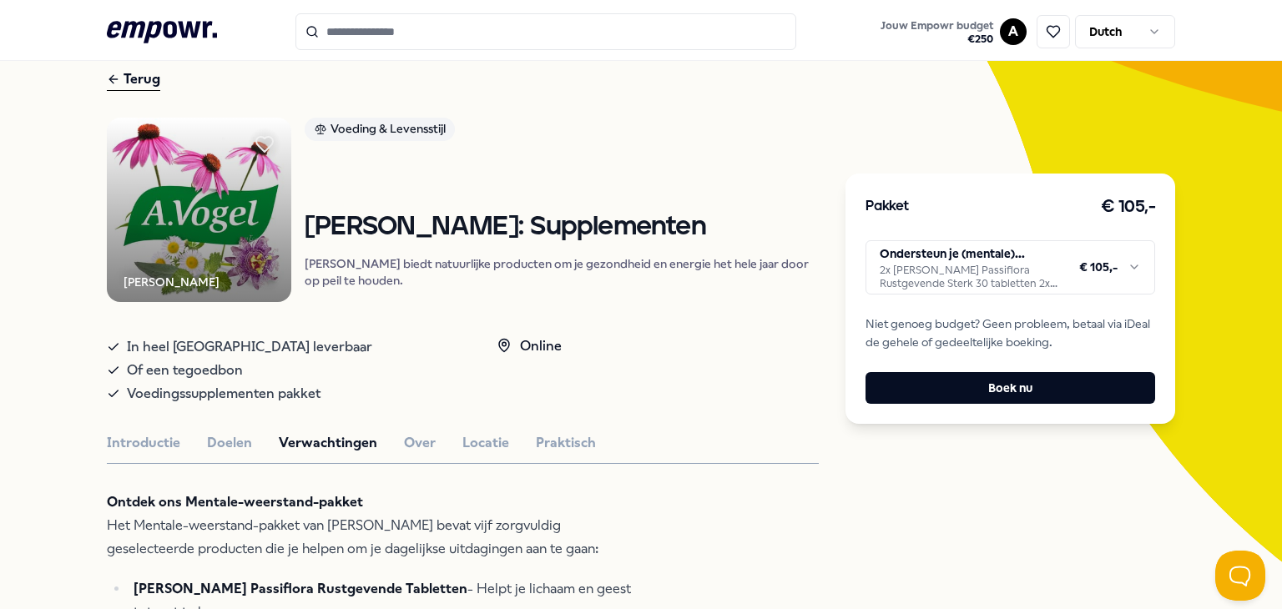
scroll to position [0, 0]
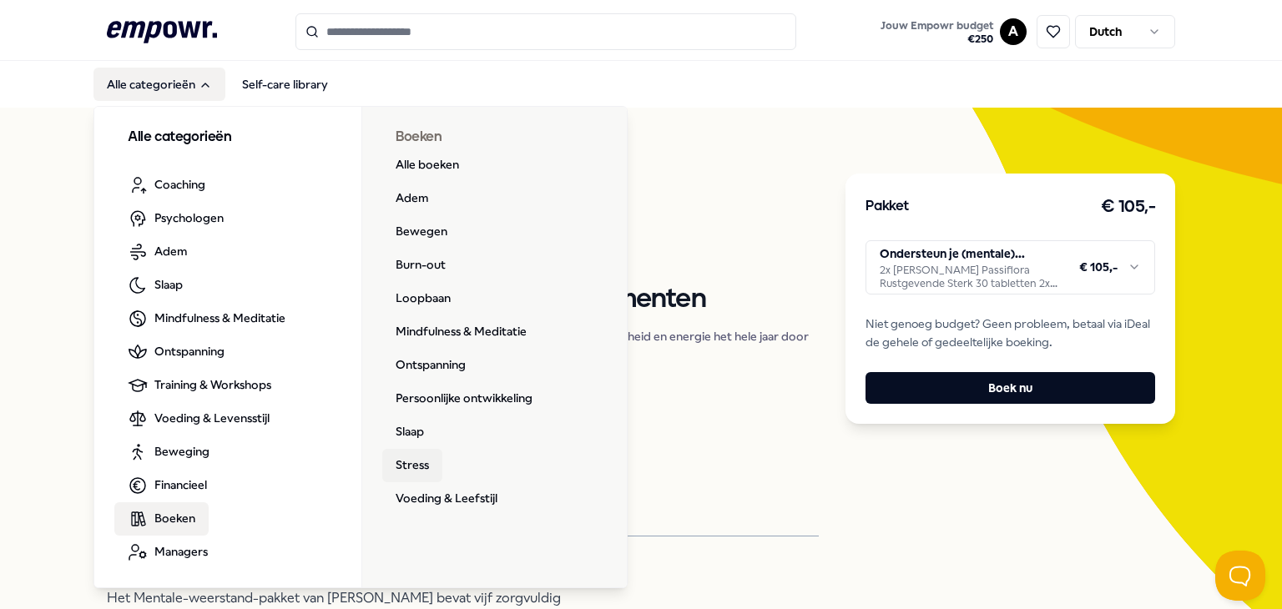
click at [390, 464] on link "Stress" at bounding box center [412, 465] width 60 height 33
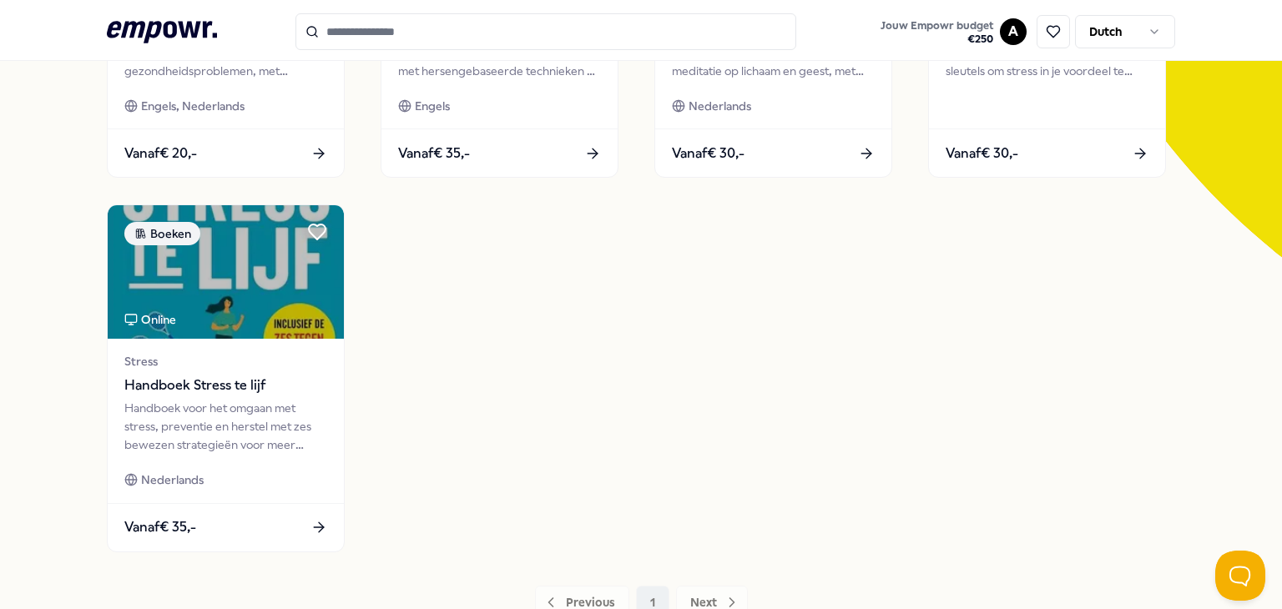
scroll to position [417, 0]
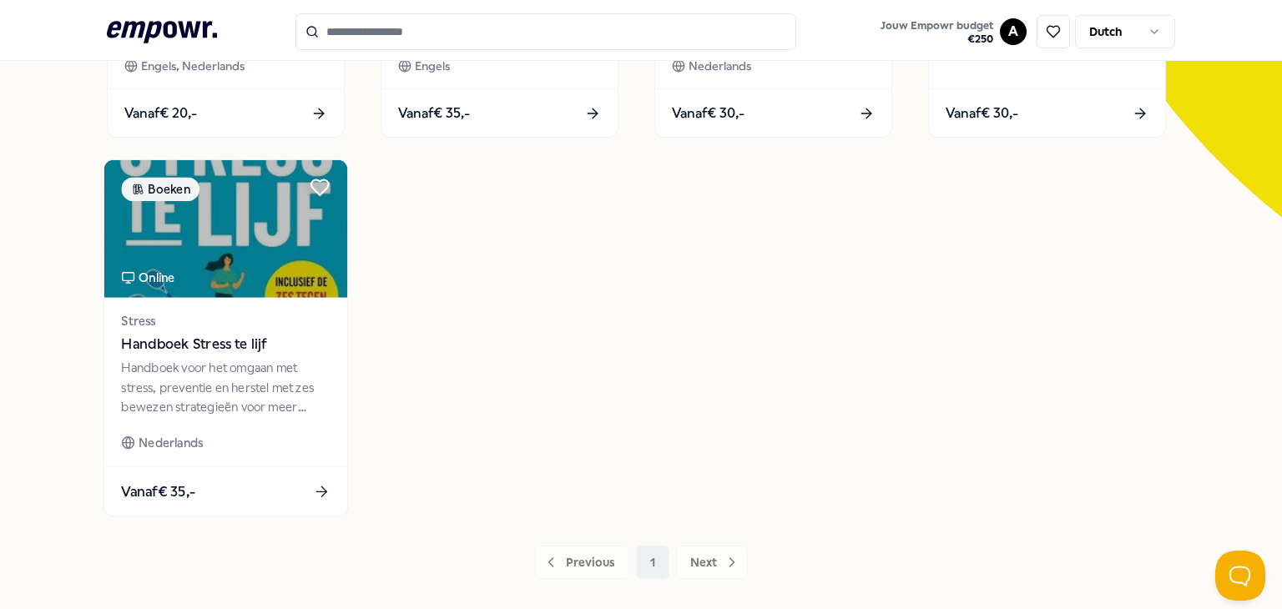
click at [314, 491] on icon at bounding box center [322, 492] width 18 height 18
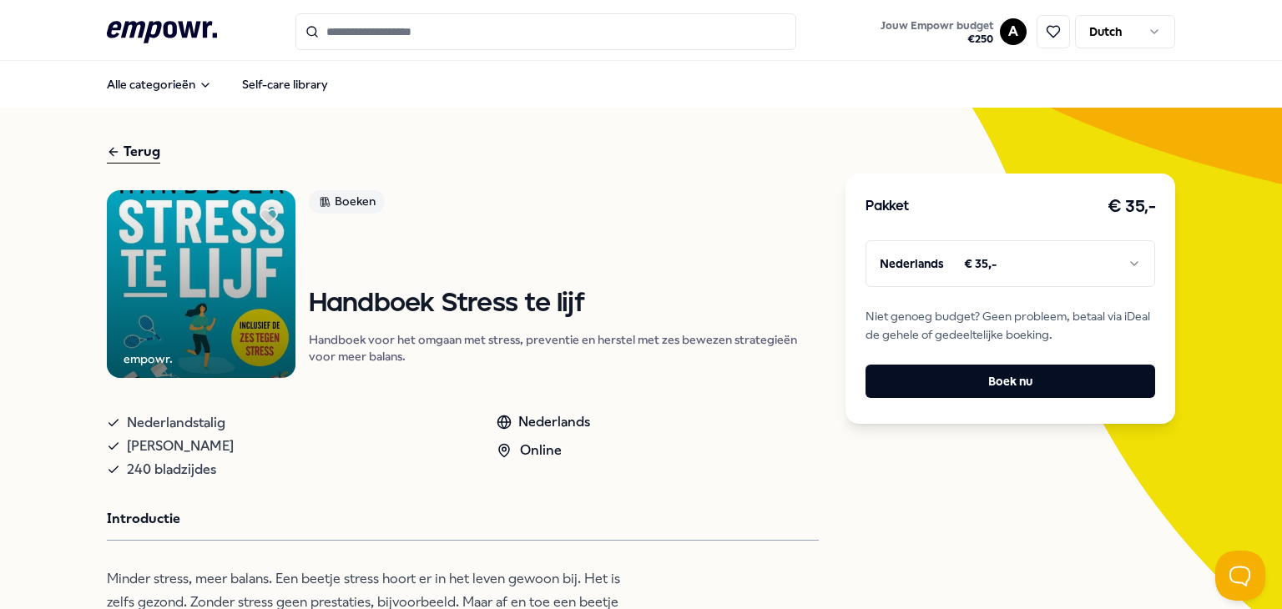
scroll to position [167, 0]
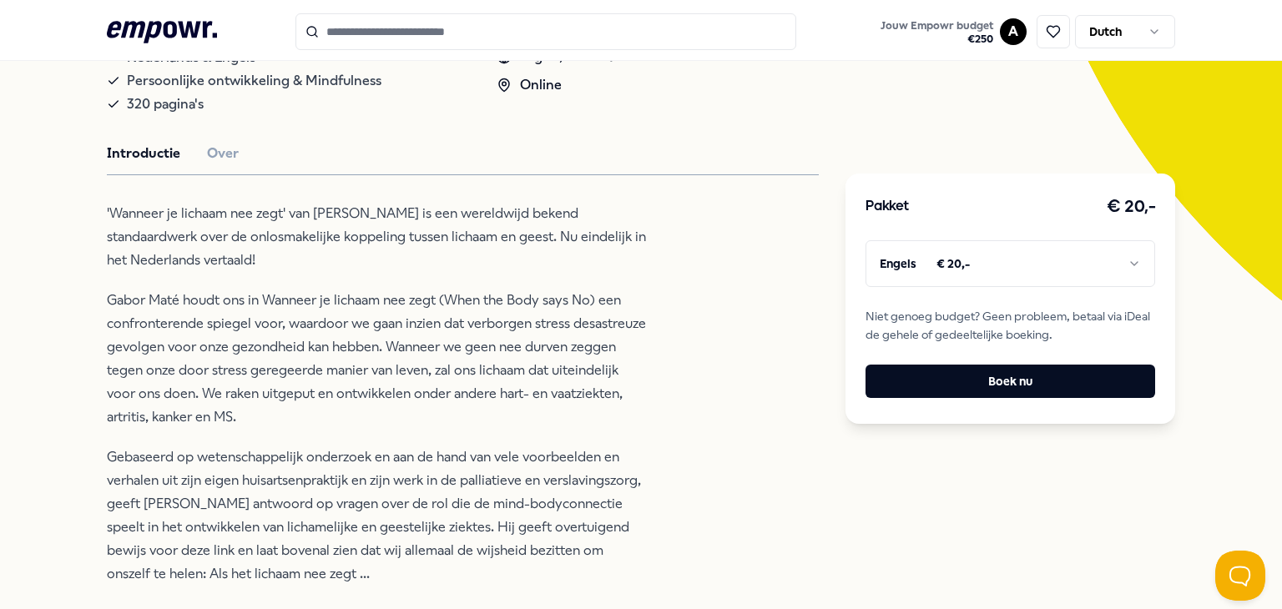
scroll to position [501, 0]
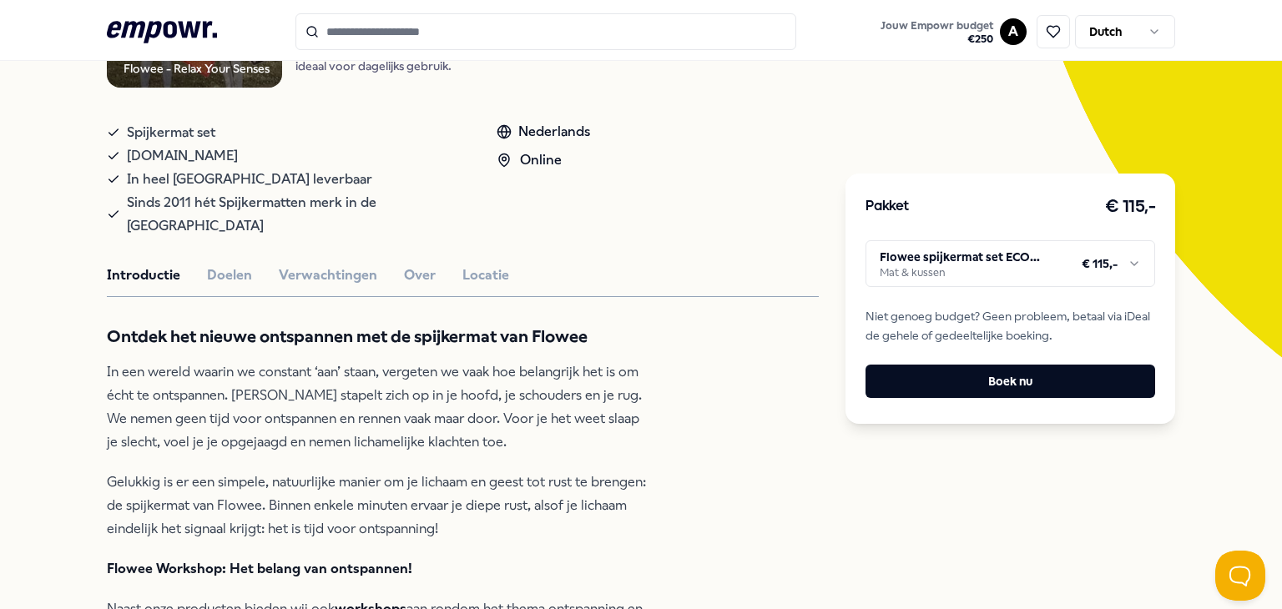
scroll to position [250, 0]
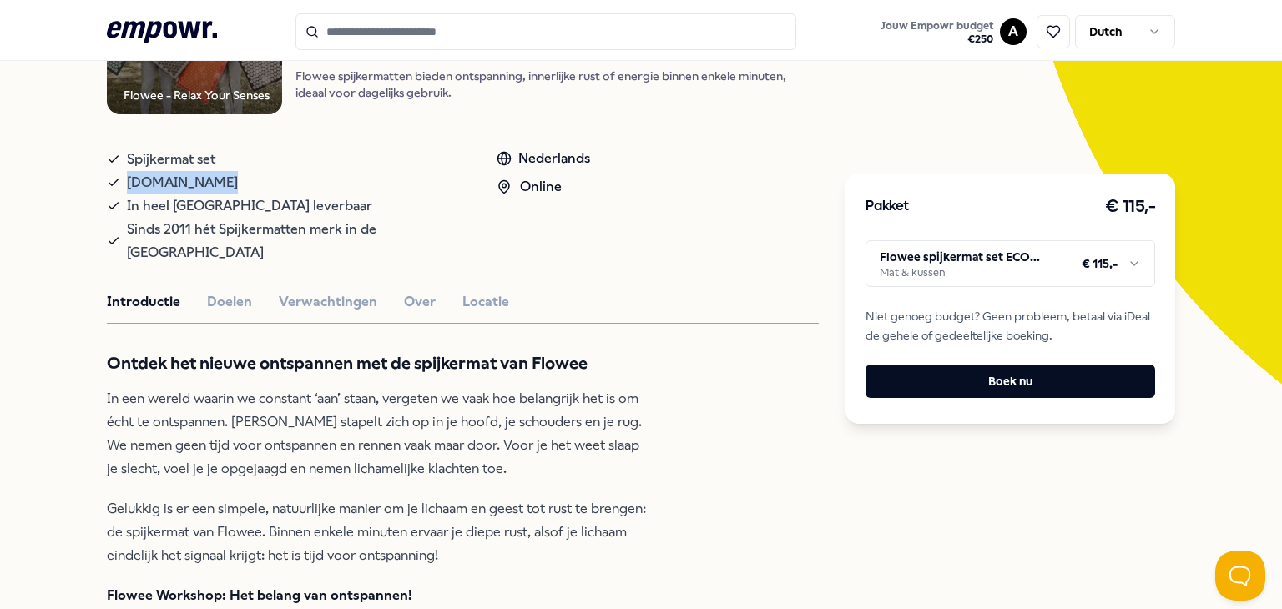
drag, startPoint x: 215, startPoint y: 179, endPoint x: 118, endPoint y: 188, distance: 97.3
click at [118, 188] on div "www.flowee.nl" at bounding box center [285, 182] width 356 height 23
copy span "www.flowee.nl"
click at [978, 270] on html ".empowr-logo_svg__cls-1{fill:#03032f} Jouw Empowr budget € 250 A Dutch Alle cat…" at bounding box center [641, 304] width 1282 height 609
click at [1003, 281] on html ".empowr-logo_svg__cls-1{fill:#03032f} Jouw Empowr budget € 250 A Dutch Alle cat…" at bounding box center [641, 304] width 1282 height 609
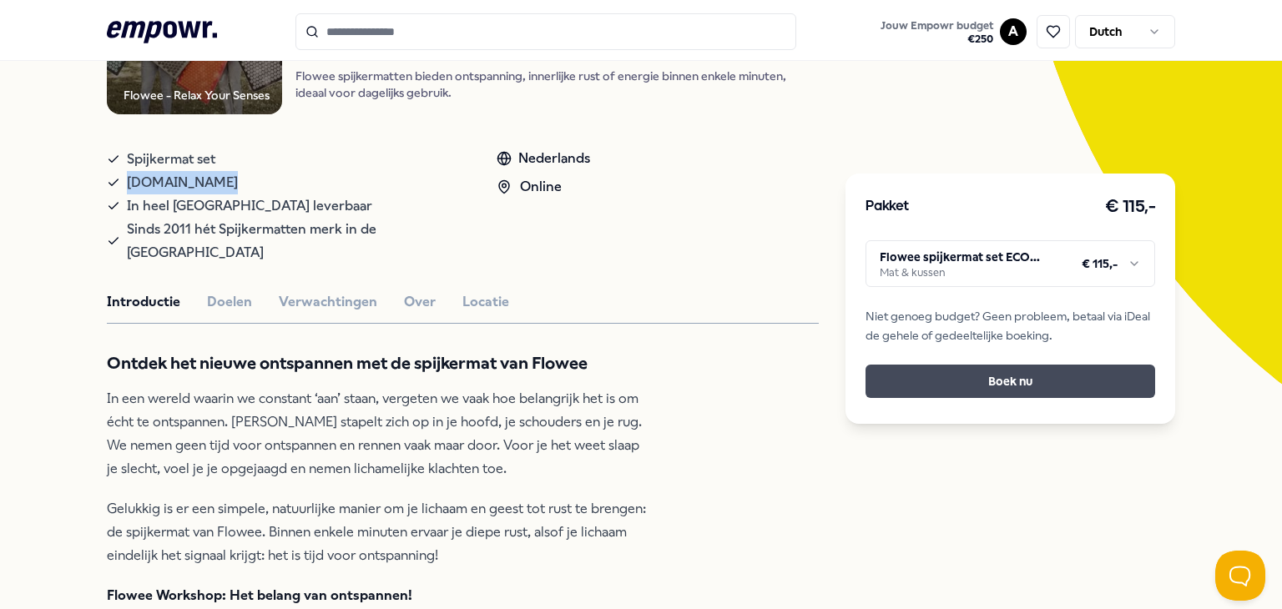
click at [961, 376] on button "Boek nu" at bounding box center [1011, 381] width 290 height 33
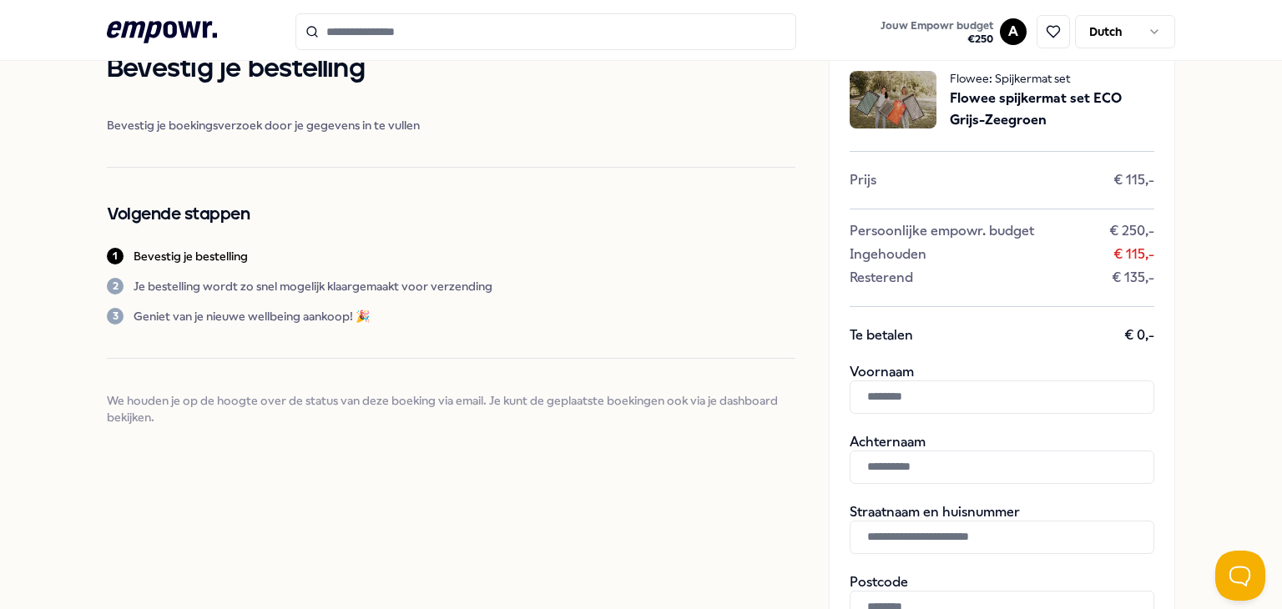
scroll to position [204, 0]
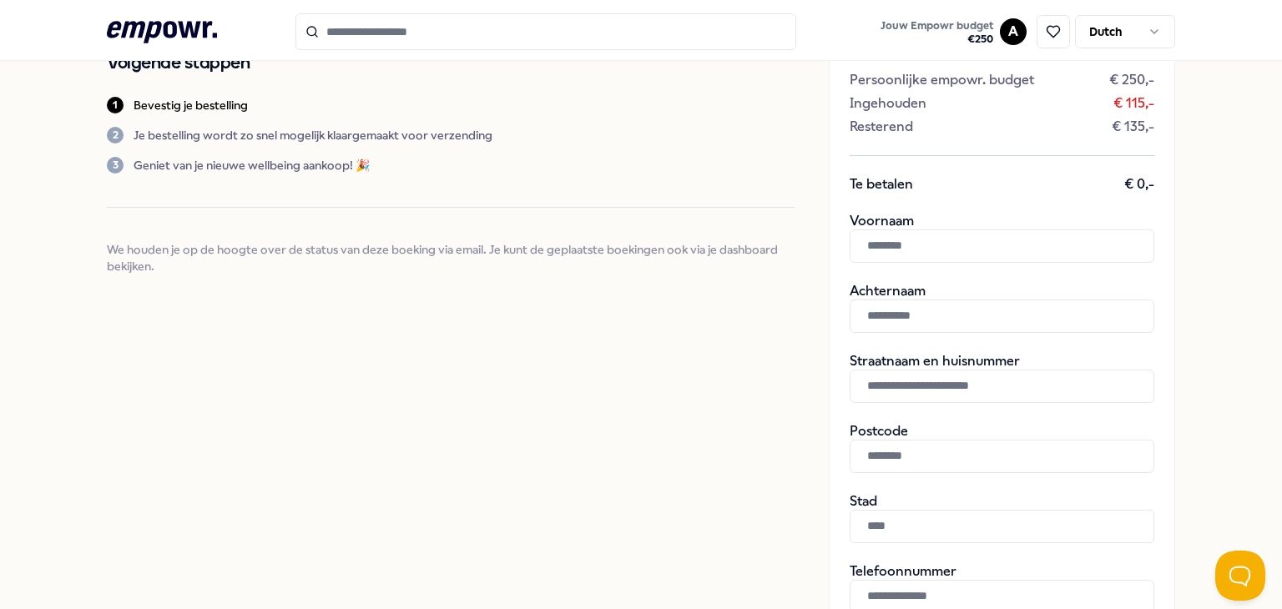
click at [880, 249] on input "text" at bounding box center [1002, 246] width 305 height 33
type input "***"
type input "**********"
type input "******"
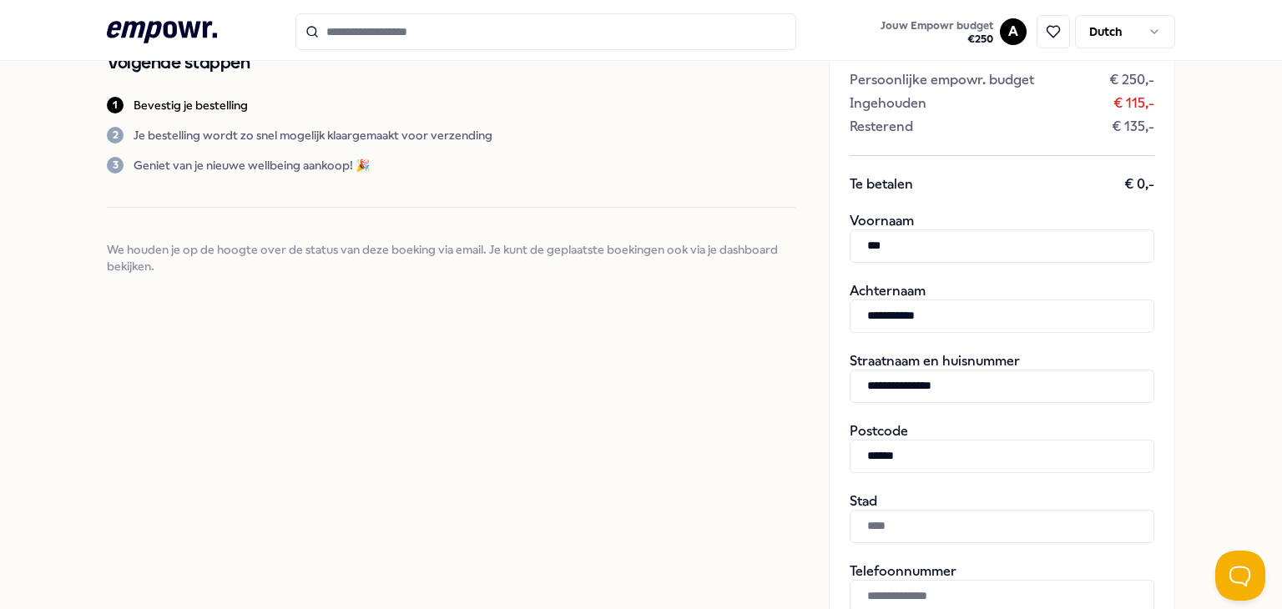
type input "**********"
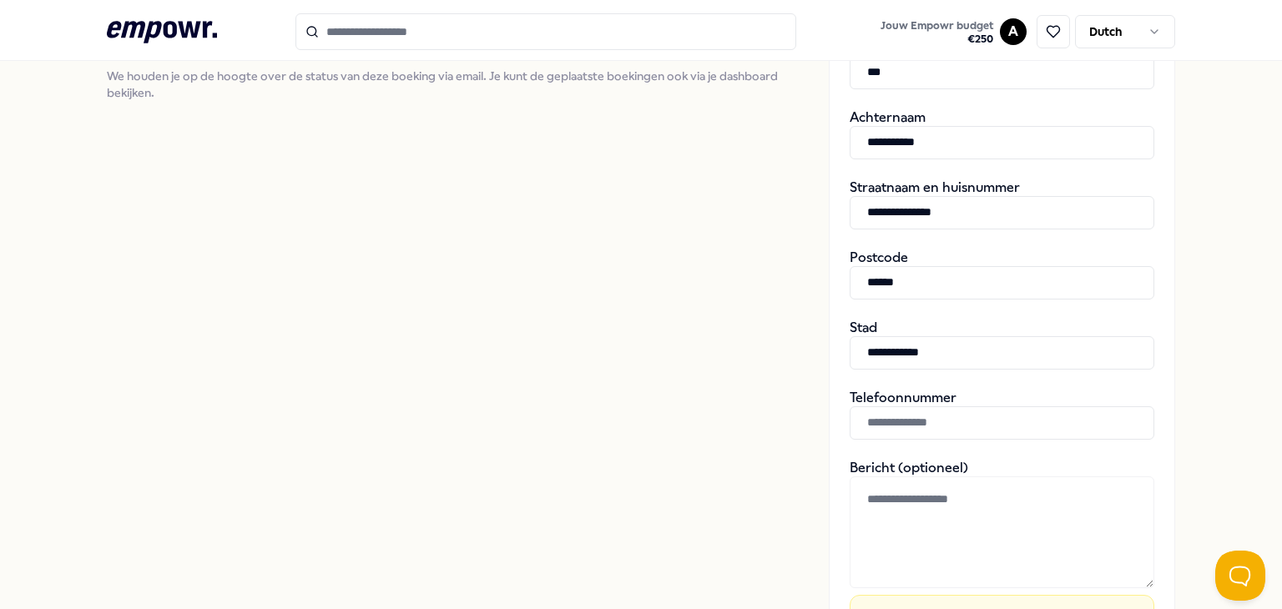
scroll to position [454, 0]
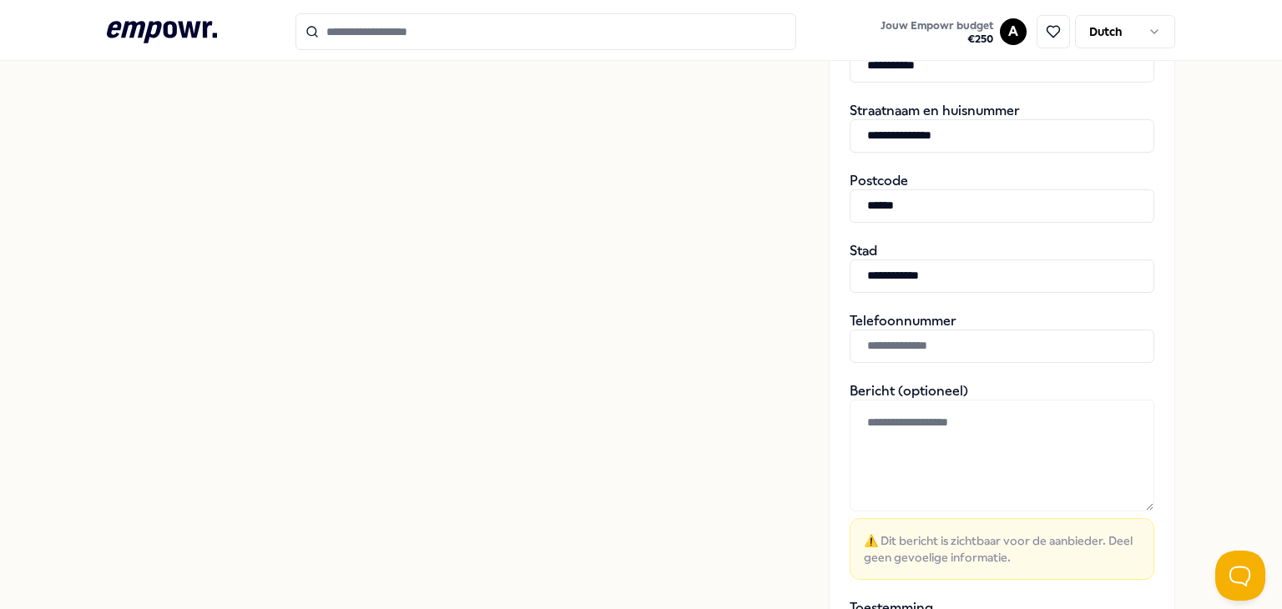
click at [869, 331] on input "text" at bounding box center [1002, 346] width 305 height 33
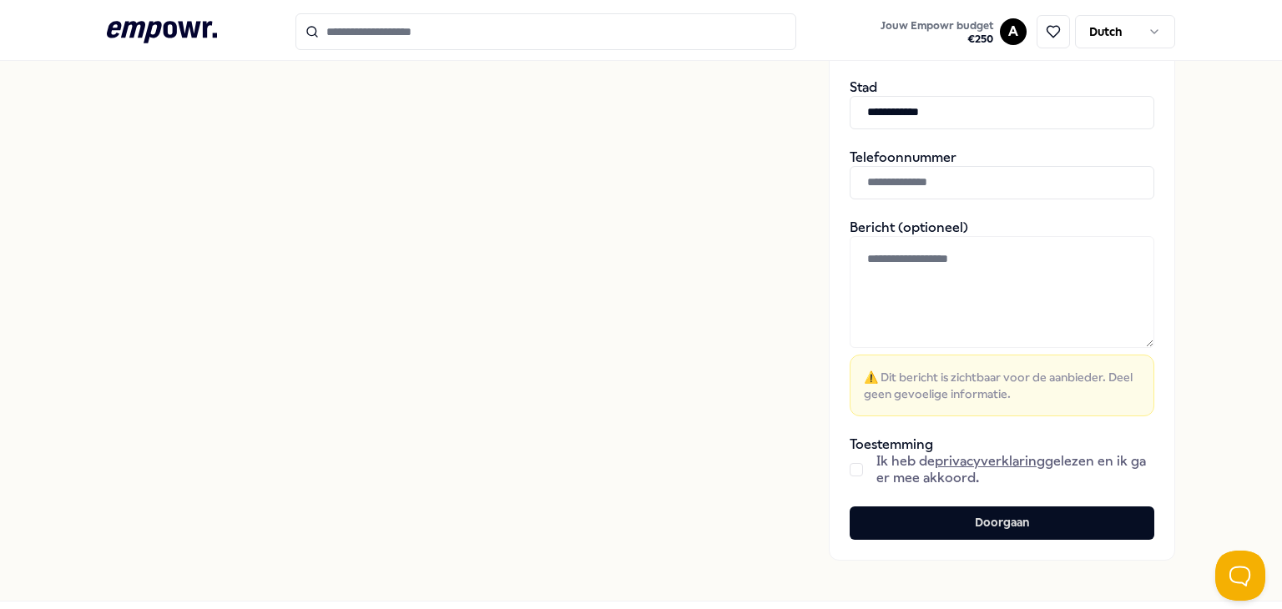
scroll to position [690, 0]
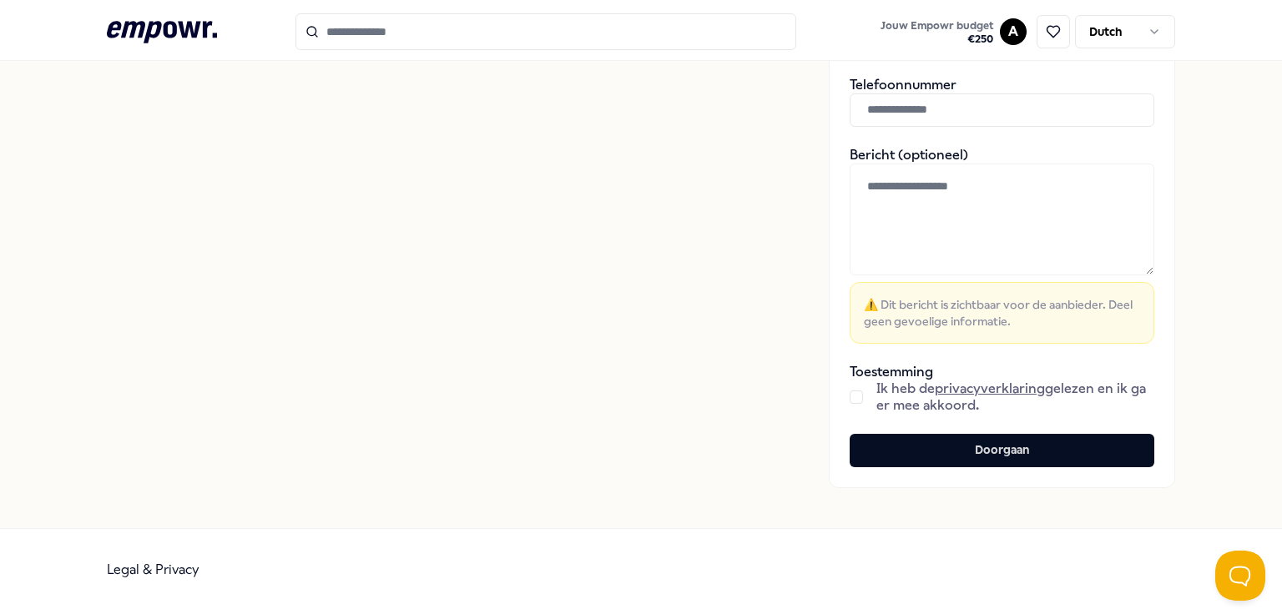
click at [850, 397] on button "button" at bounding box center [856, 397] width 13 height 13
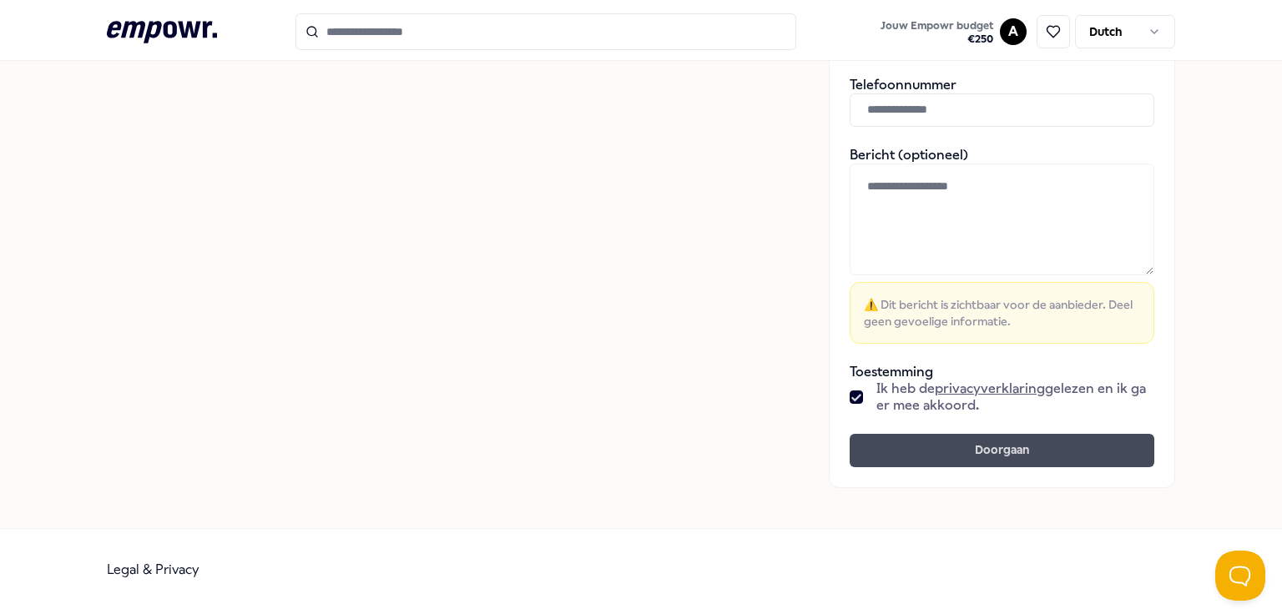
click at [925, 448] on button "Doorgaan" at bounding box center [1002, 450] width 305 height 33
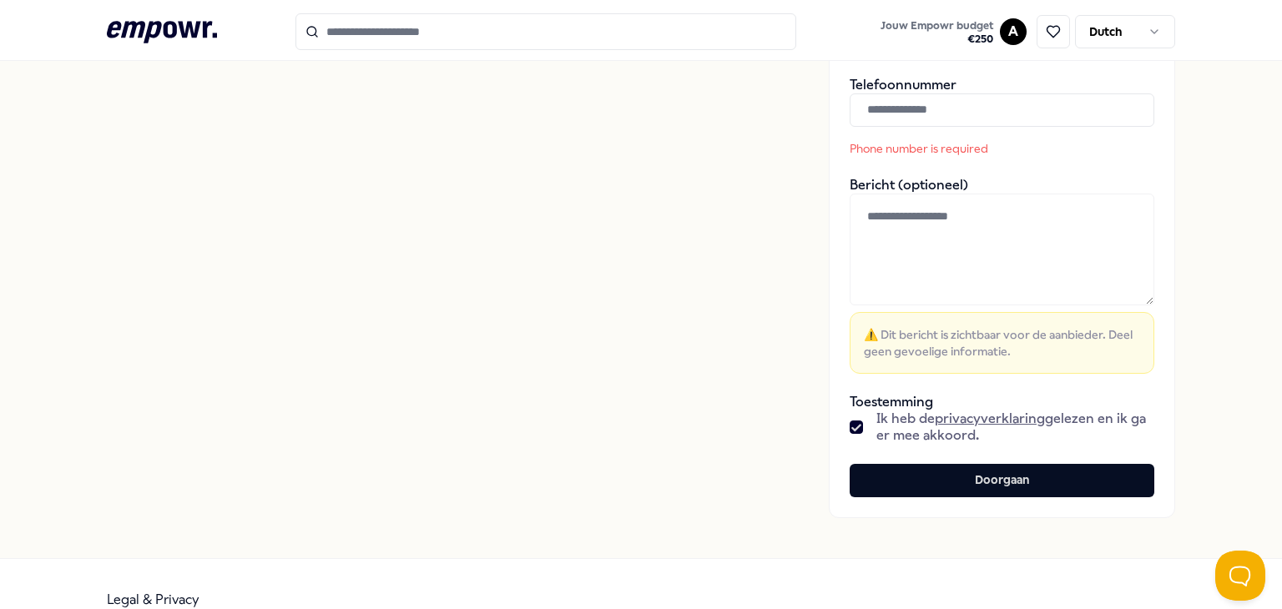
click at [878, 111] on input "text" at bounding box center [1002, 109] width 305 height 33
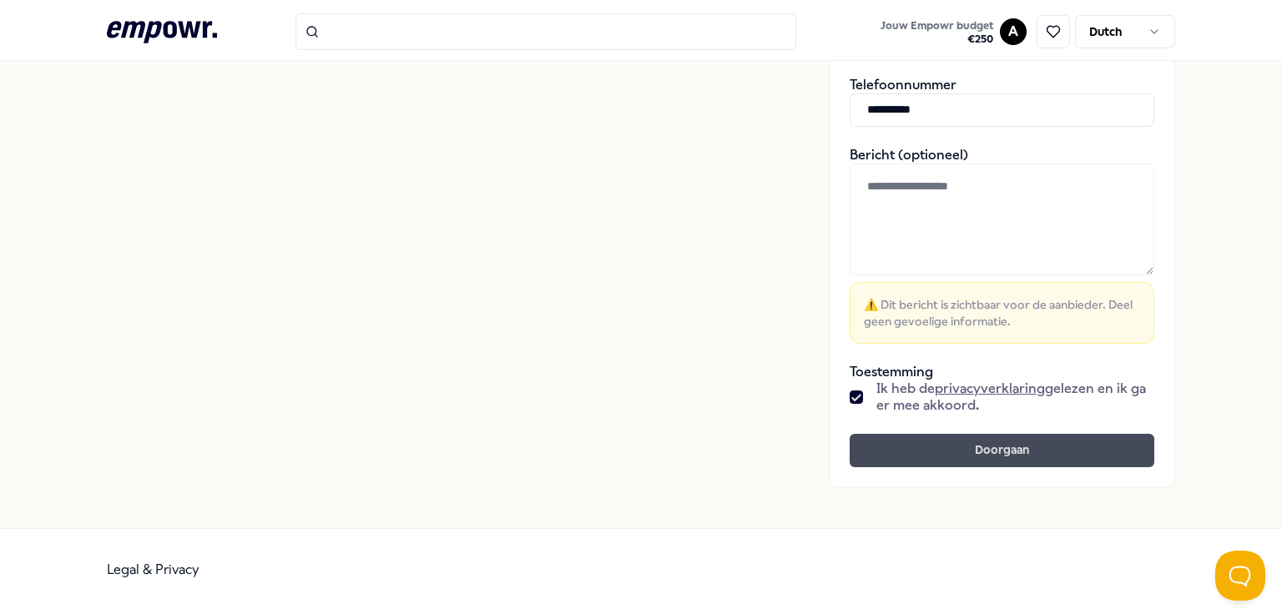
type input "**********"
click at [953, 447] on button "Doorgaan" at bounding box center [1002, 450] width 305 height 33
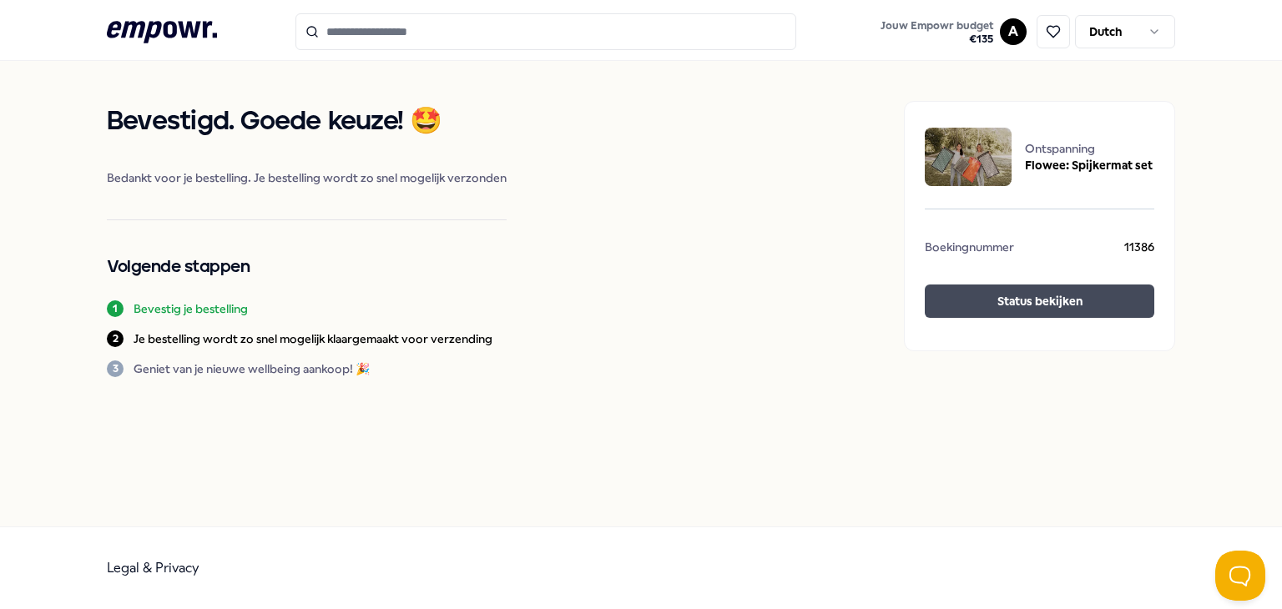
click at [970, 293] on button "Status bekijken" at bounding box center [1040, 301] width 230 height 33
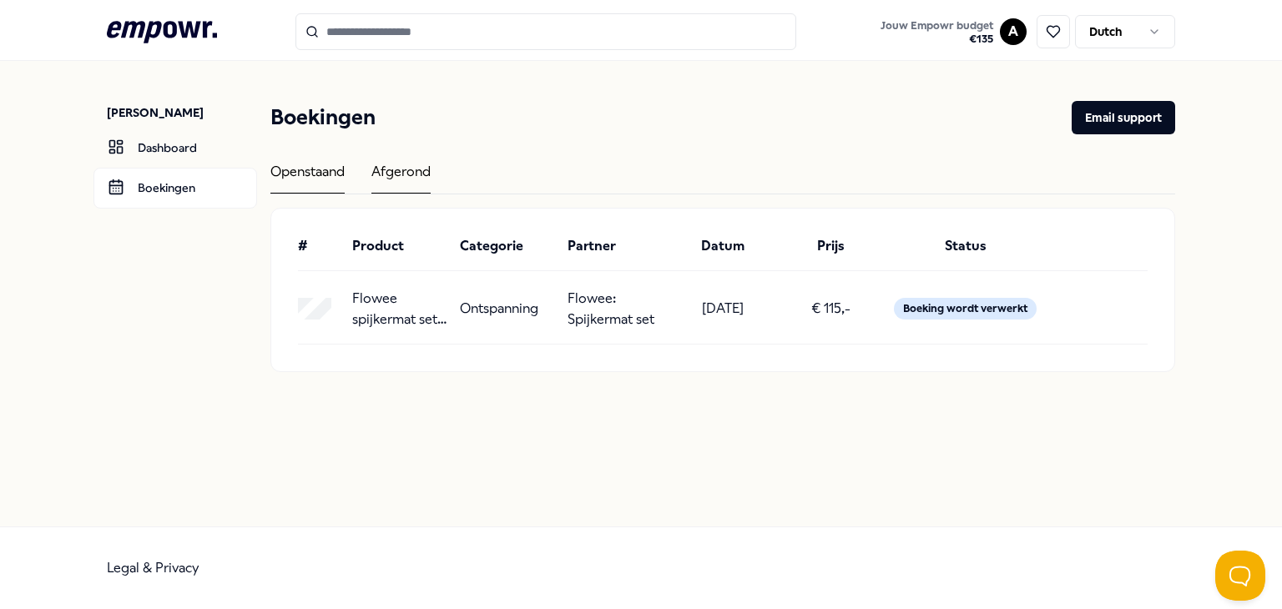
click at [424, 170] on div "Afgerond" at bounding box center [400, 177] width 59 height 33
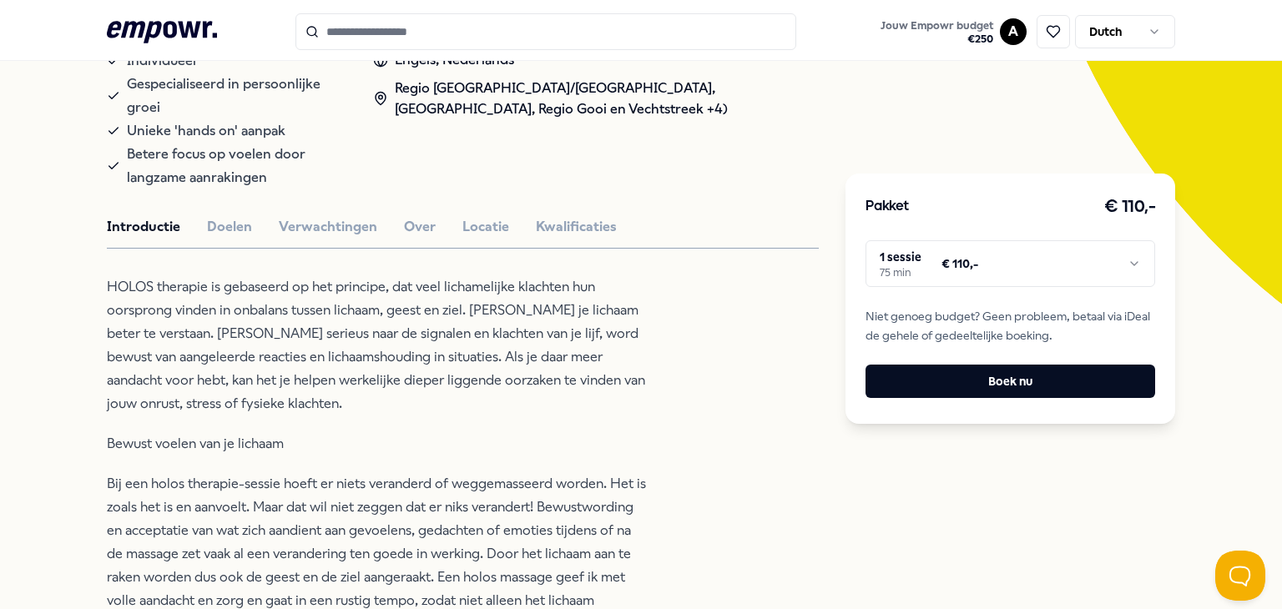
scroll to position [334, 0]
